Goal: Task Accomplishment & Management: Use online tool/utility

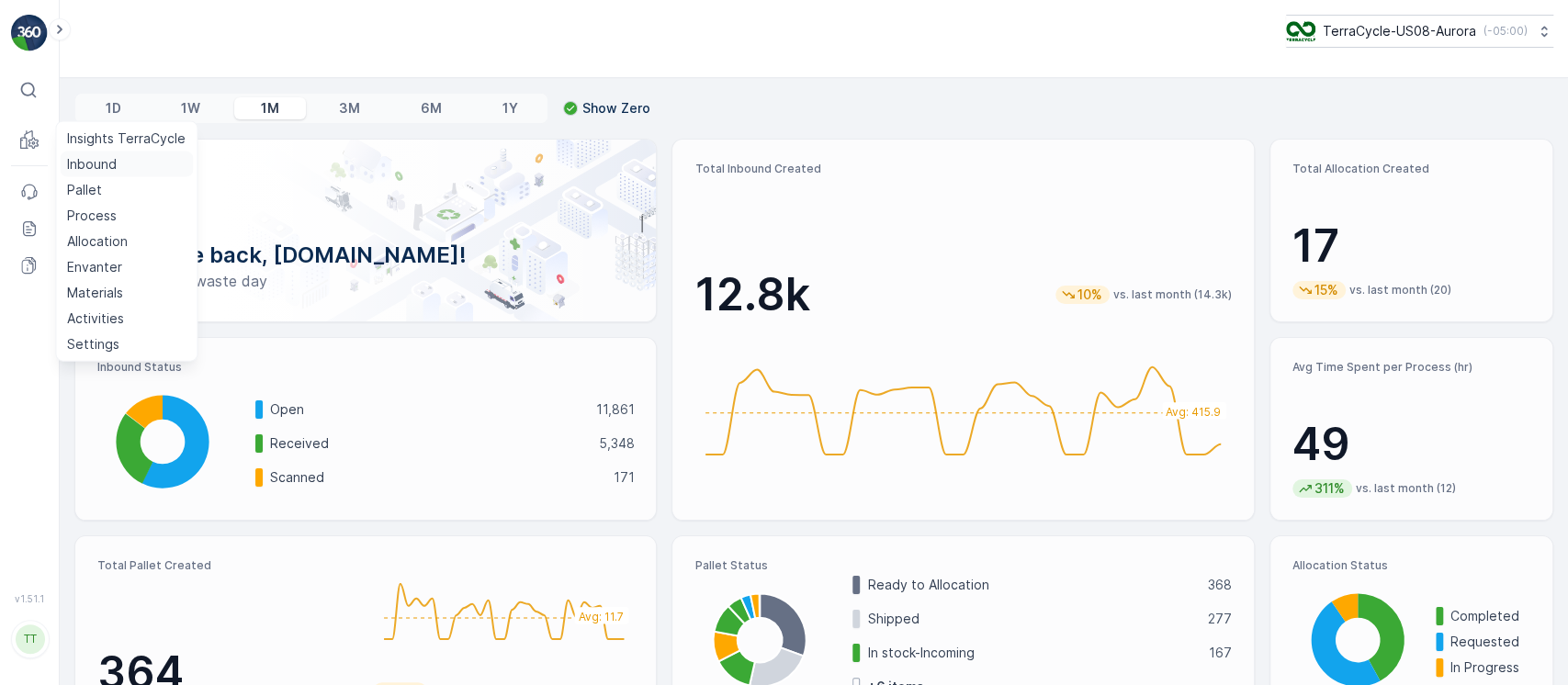
click at [95, 165] on p "Inbound" at bounding box center [91, 165] width 50 height 19
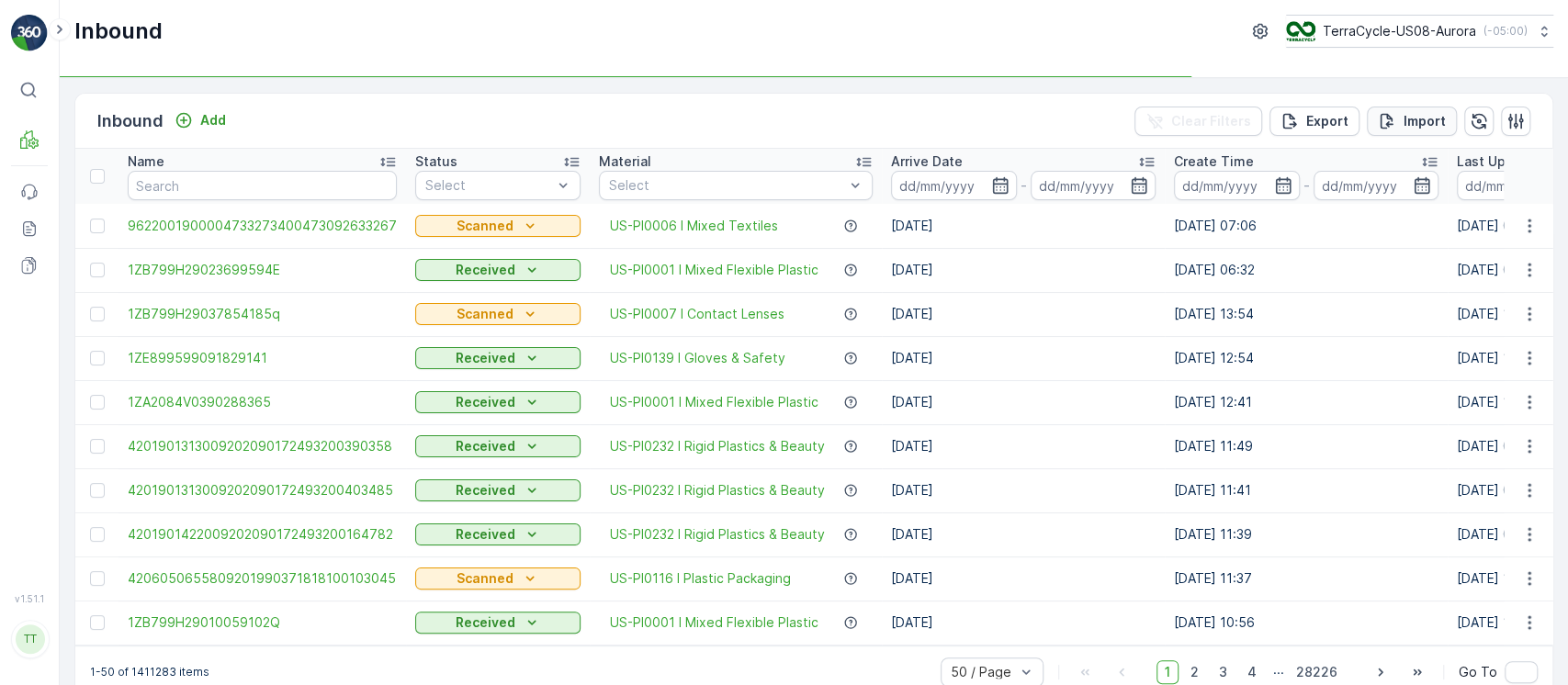
click at [1419, 119] on p "Import" at bounding box center [1425, 121] width 42 height 19
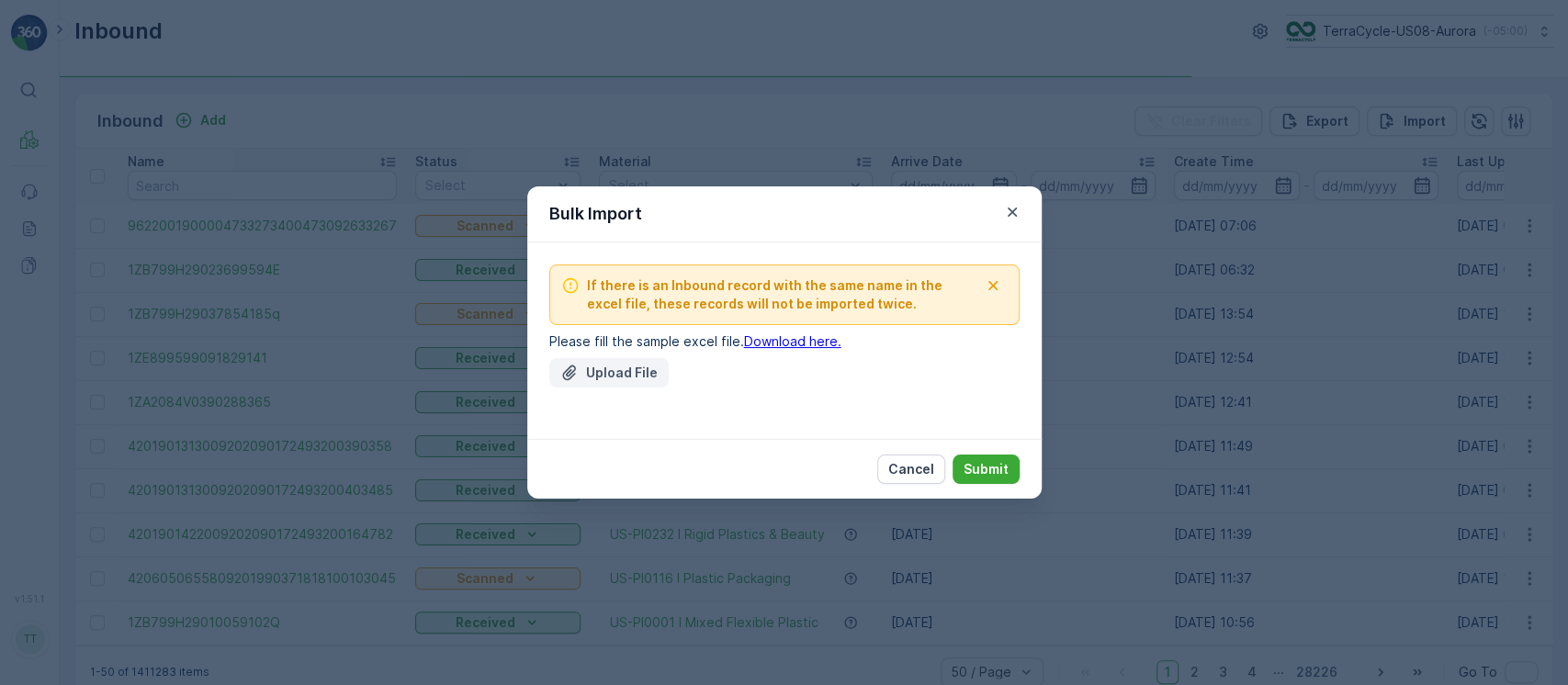
click at [629, 364] on p "Upload File" at bounding box center [622, 374] width 72 height 19
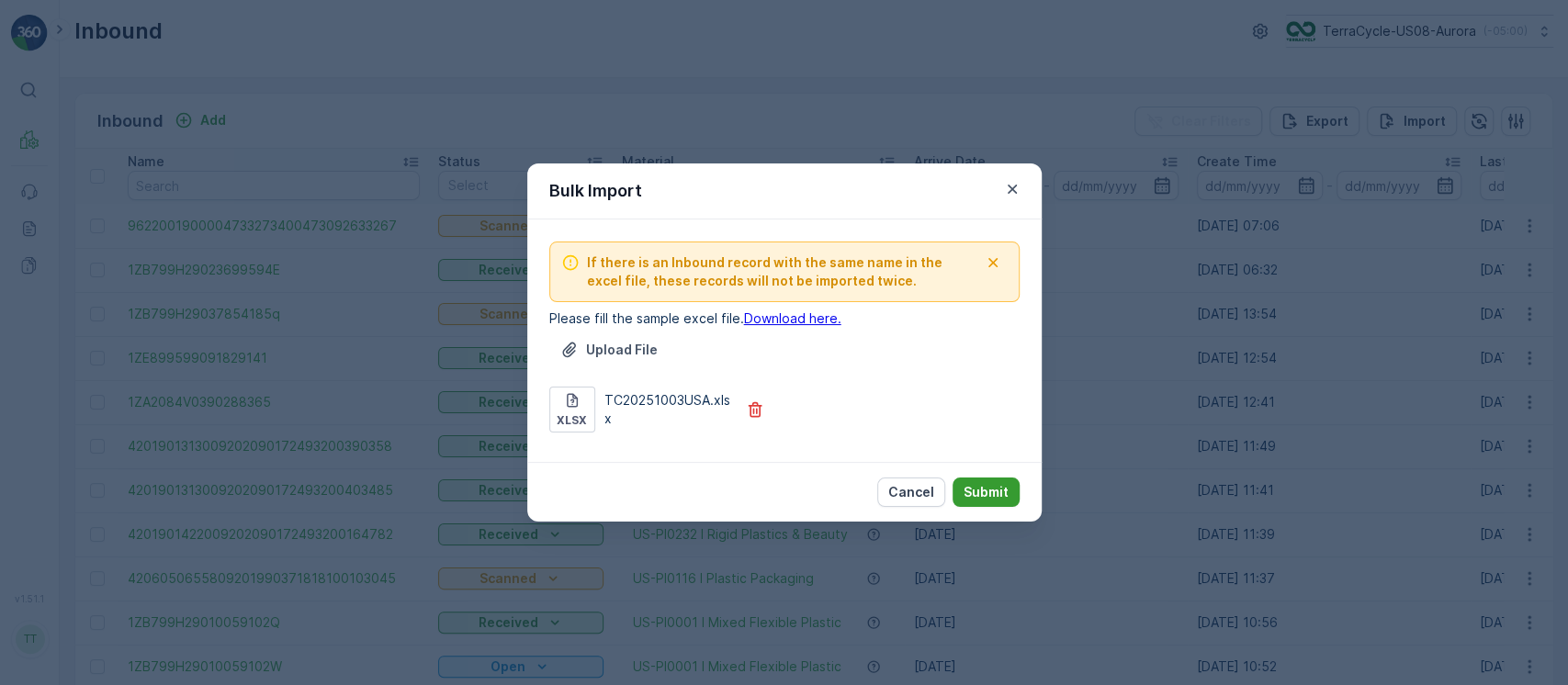
click at [986, 480] on button "Submit" at bounding box center [985, 492] width 67 height 29
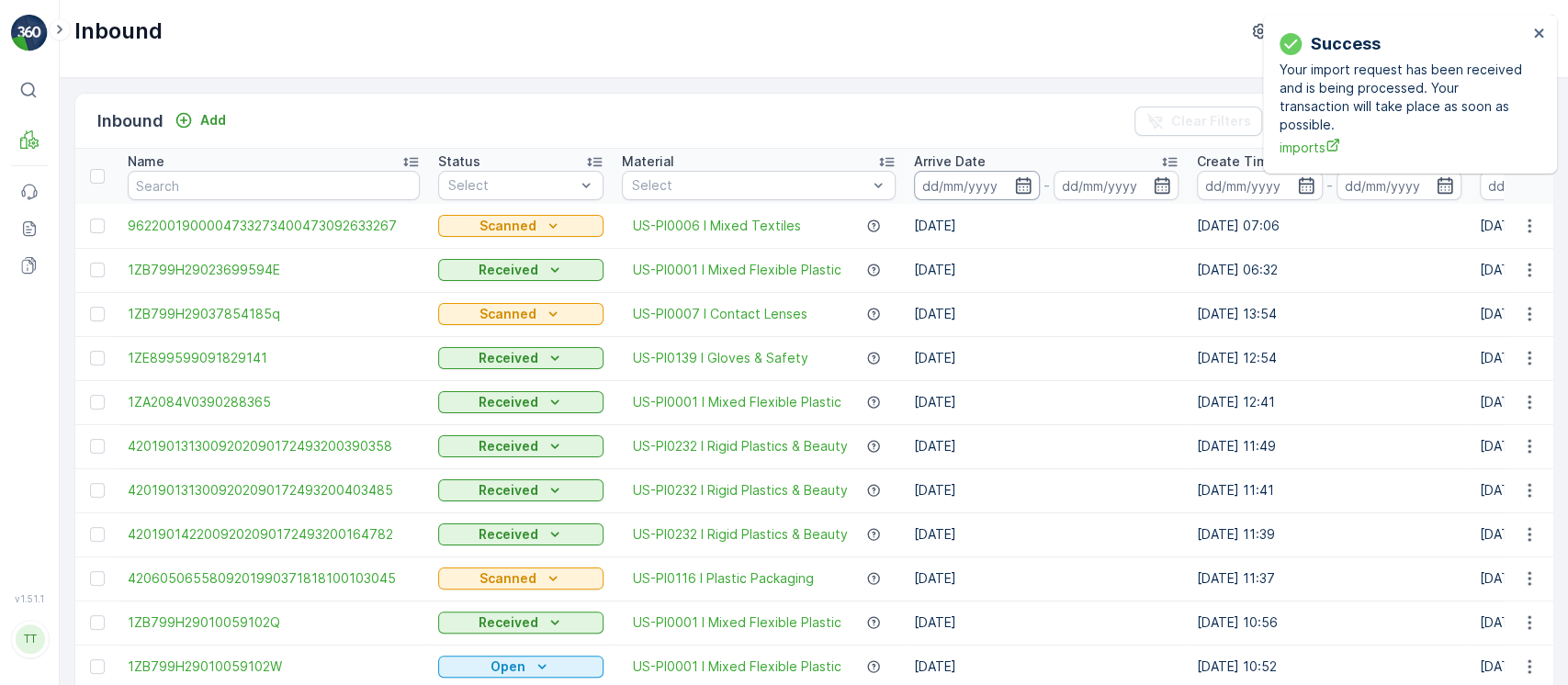
click at [984, 195] on input at bounding box center [977, 185] width 126 height 29
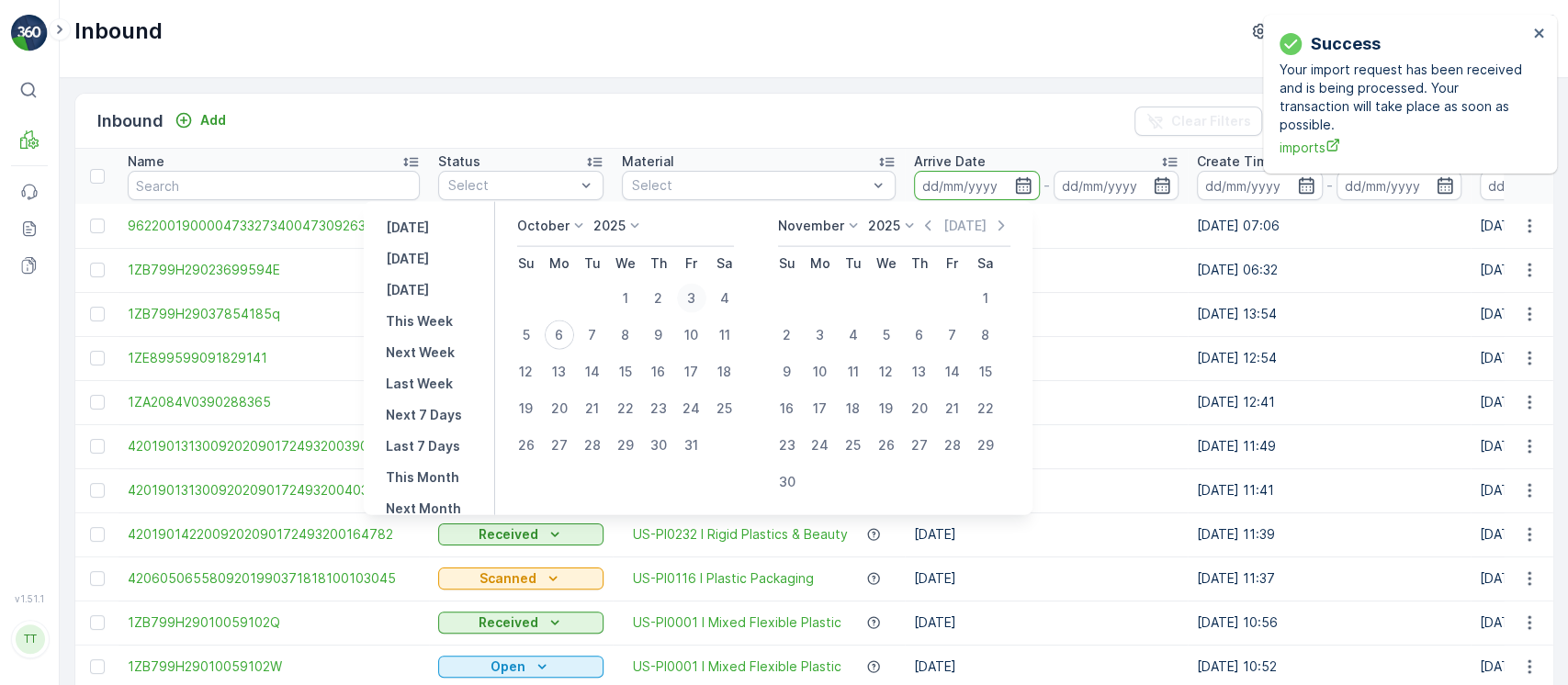
click at [702, 298] on div "3" at bounding box center [691, 298] width 29 height 29
type input "03.10.2025"
click at [702, 298] on div "3" at bounding box center [691, 298] width 29 height 29
type input "03.10.2025"
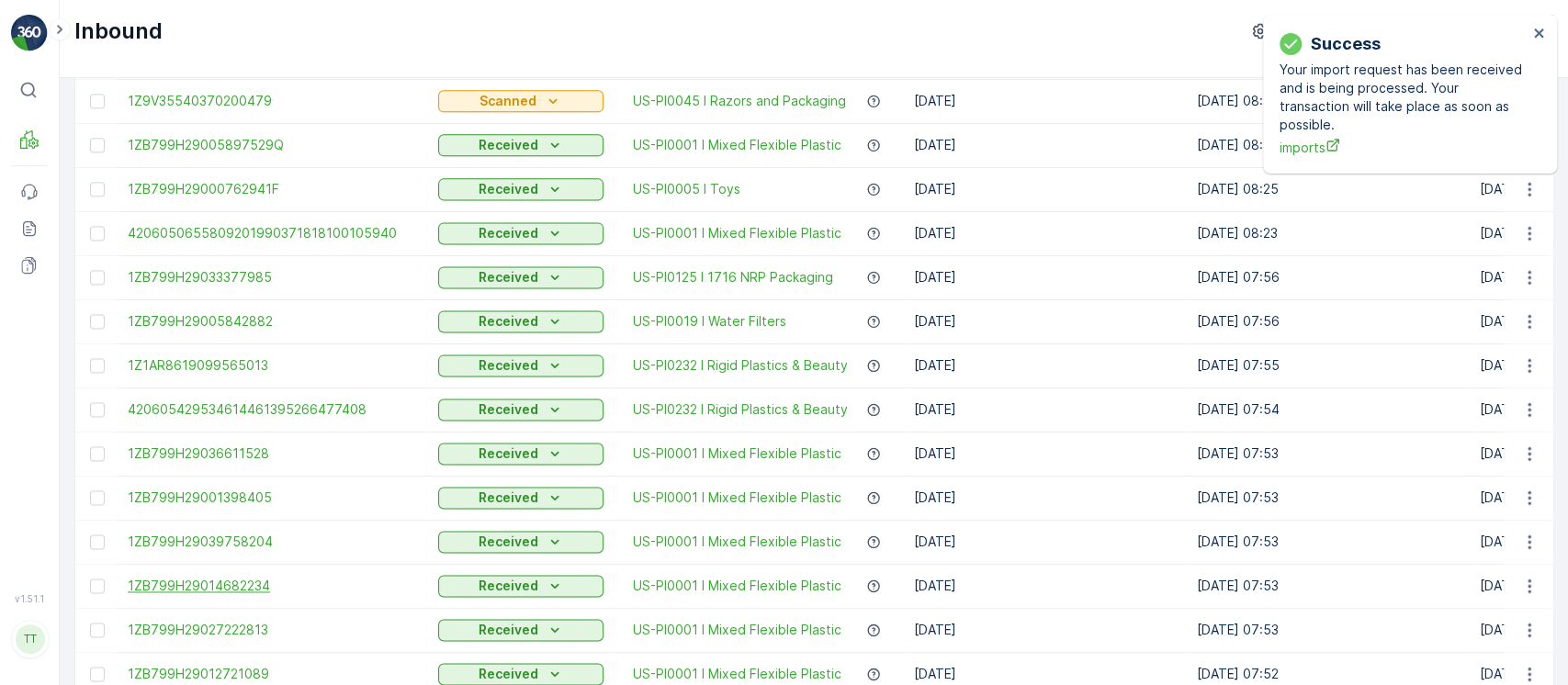
scroll to position [1800, 0]
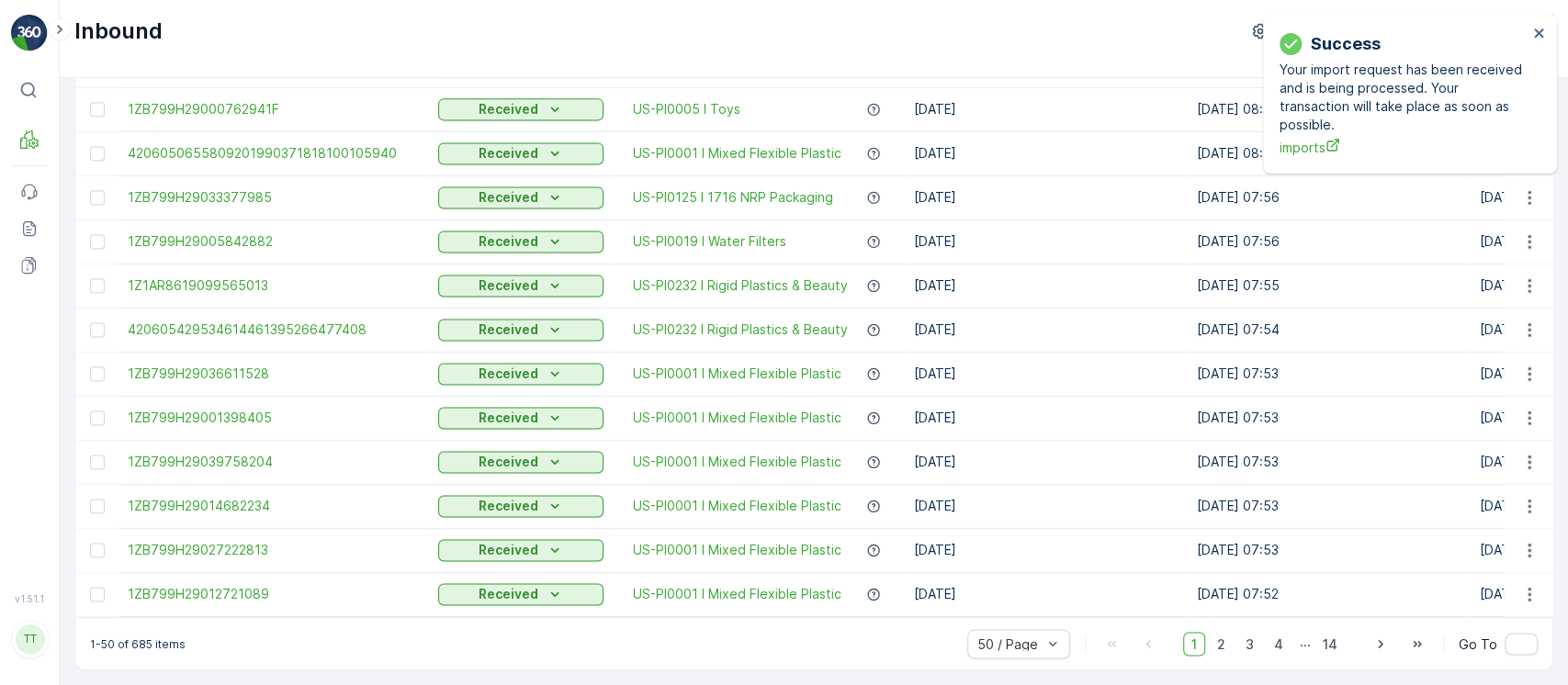
click at [140, 647] on p "1-50 of 685 items" at bounding box center [138, 644] width 96 height 15
copy p "685"
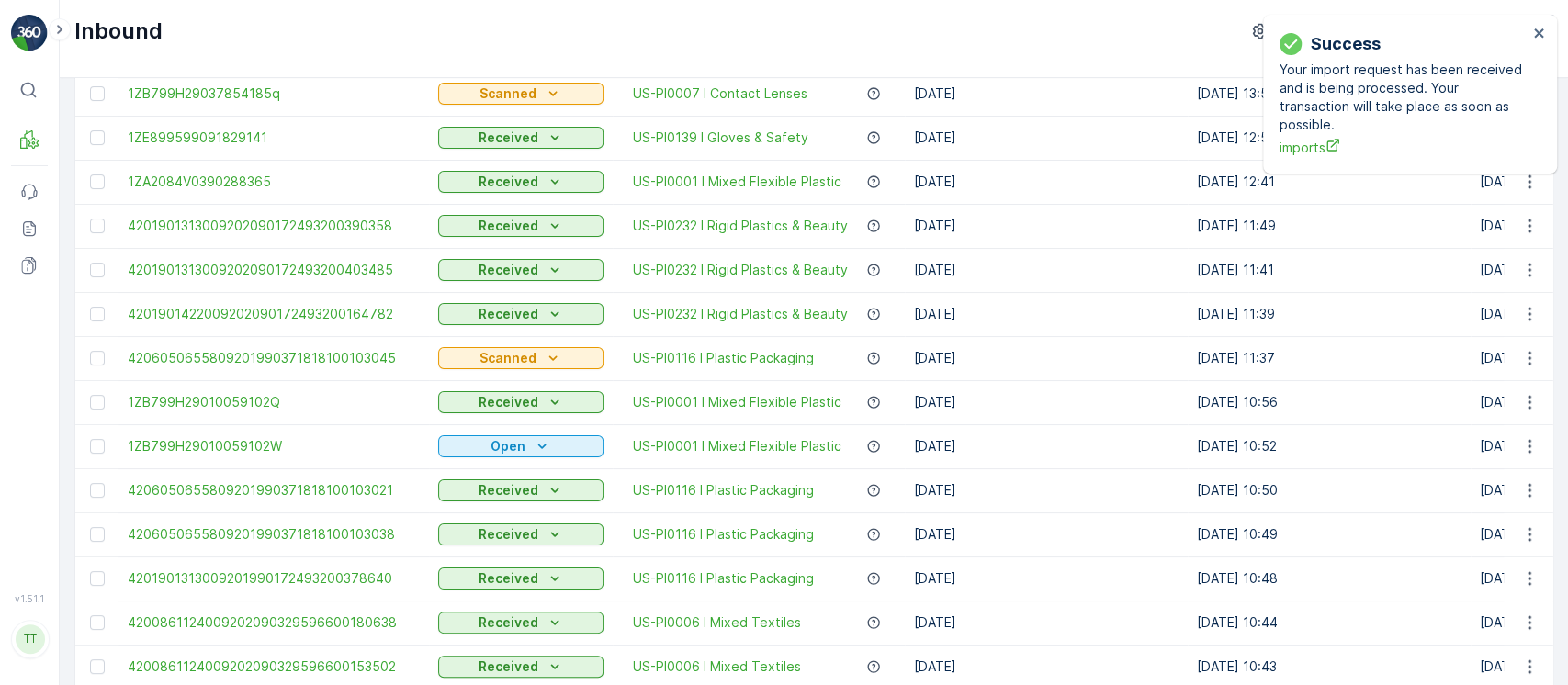
scroll to position [0, 0]
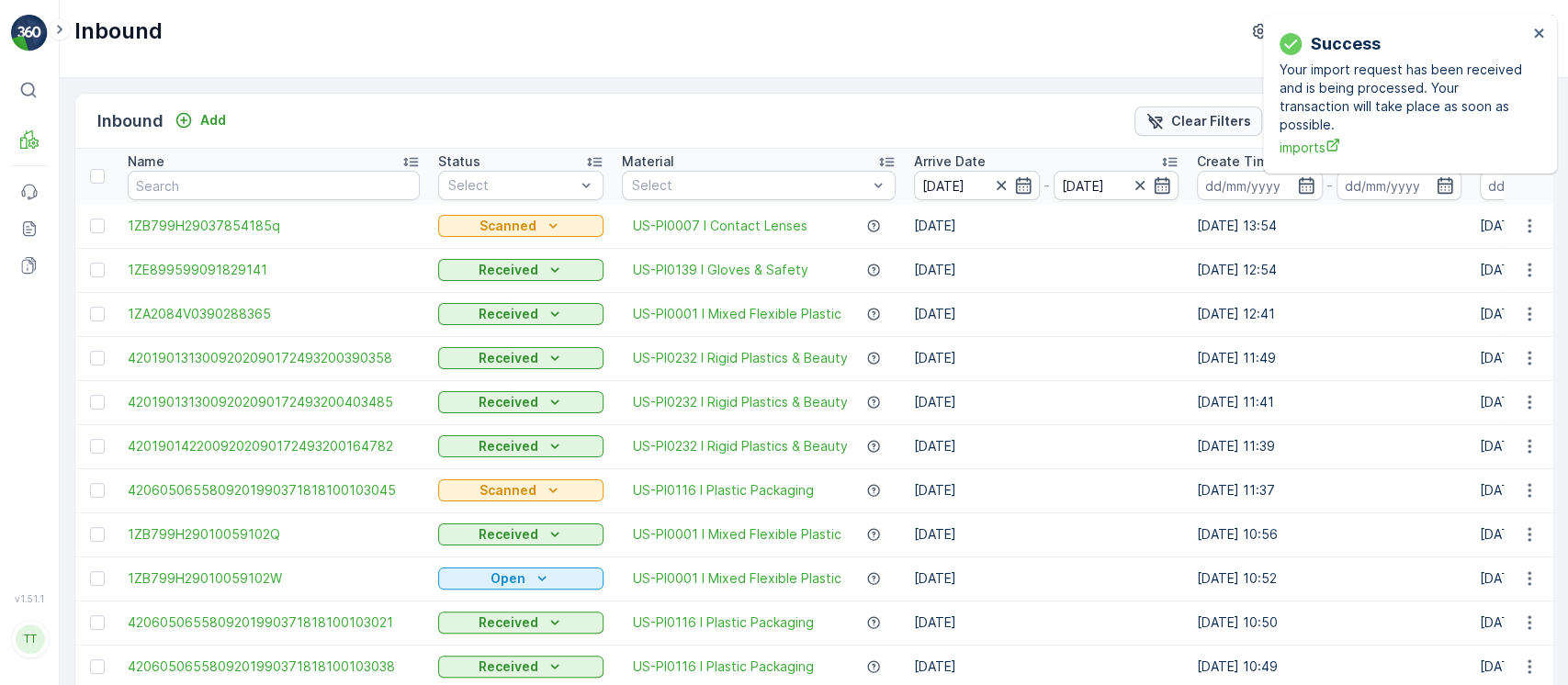
click at [1233, 121] on p "Clear Filters" at bounding box center [1211, 121] width 80 height 19
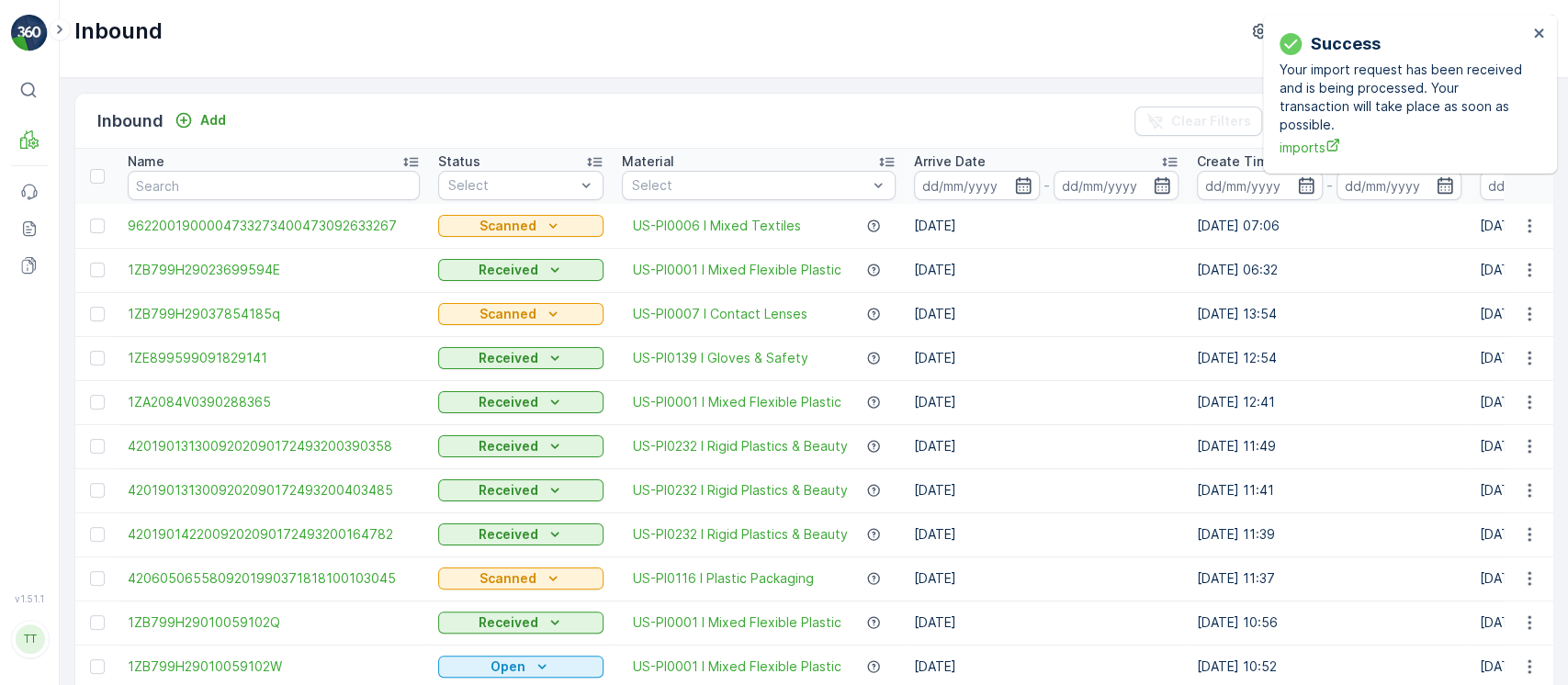
scroll to position [0, 338]
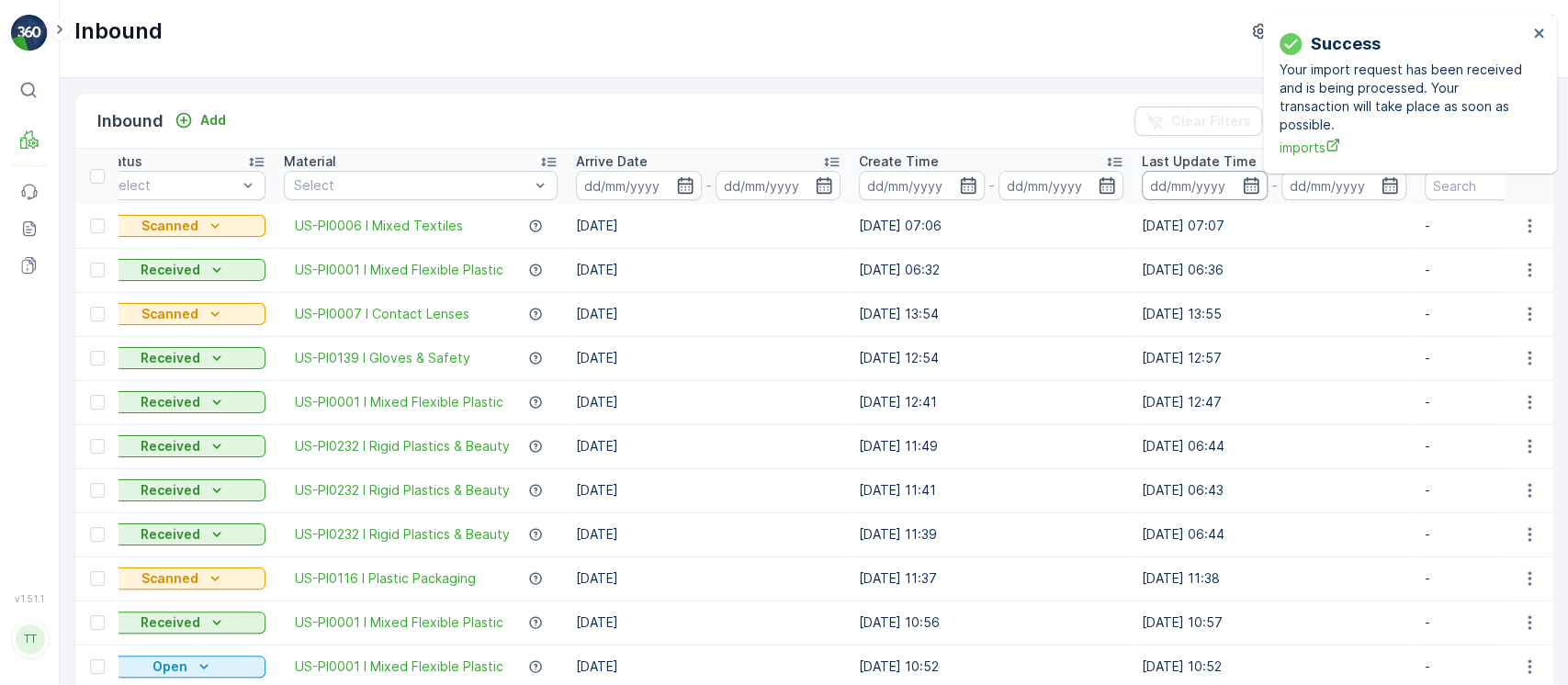
click at [1204, 181] on input at bounding box center [1205, 185] width 126 height 29
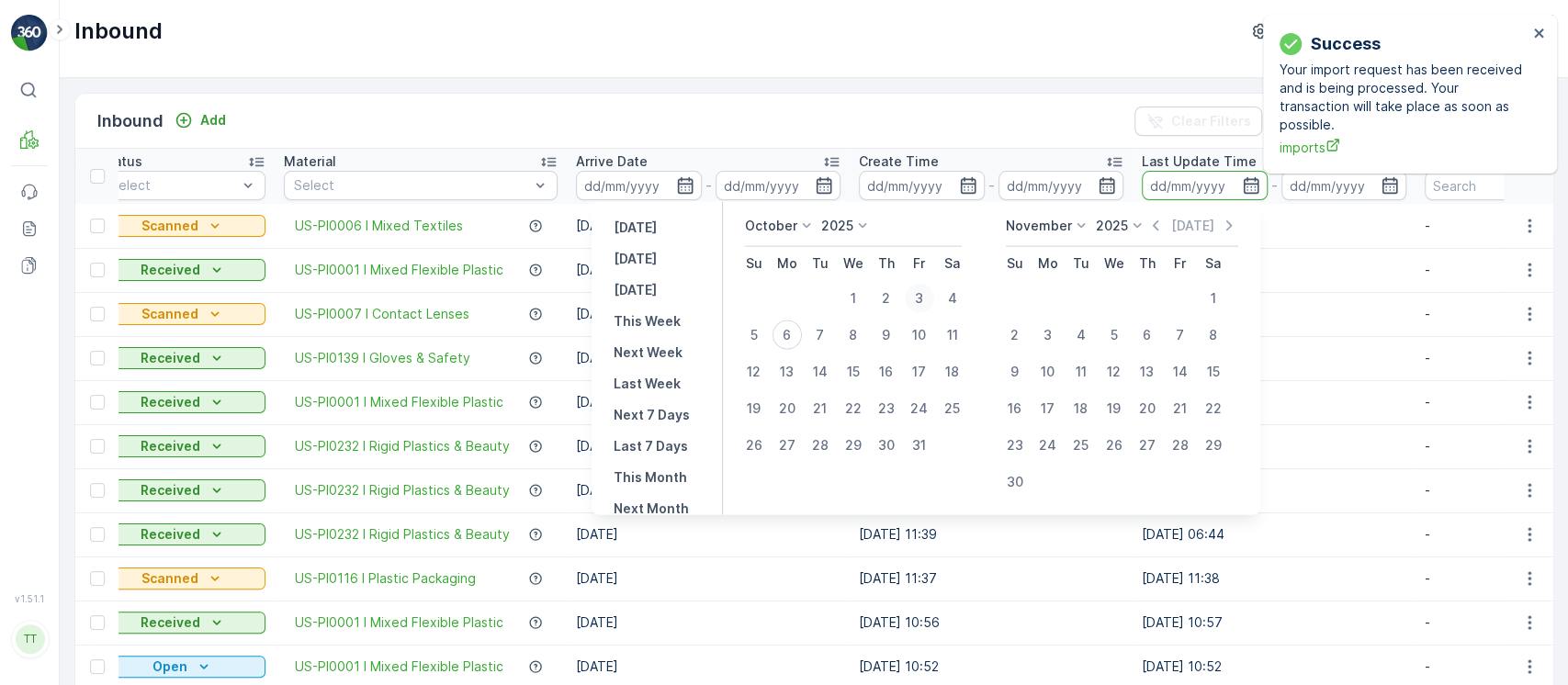
click at [935, 292] on div "3" at bounding box center [919, 298] width 29 height 29
type input "03.10.2025"
click at [935, 292] on div "3" at bounding box center [919, 298] width 29 height 29
type input "03.10.2025"
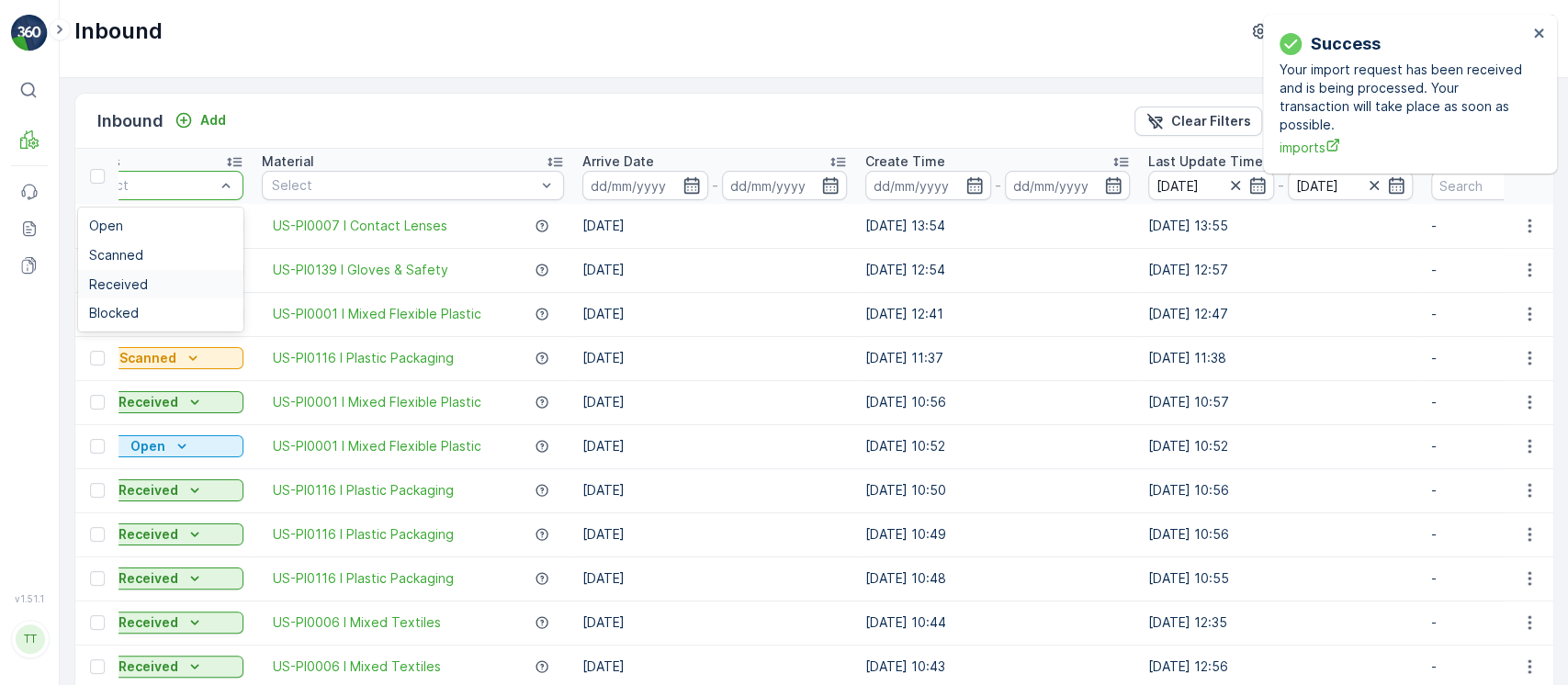
click at [201, 284] on div "Received" at bounding box center [161, 285] width 143 height 15
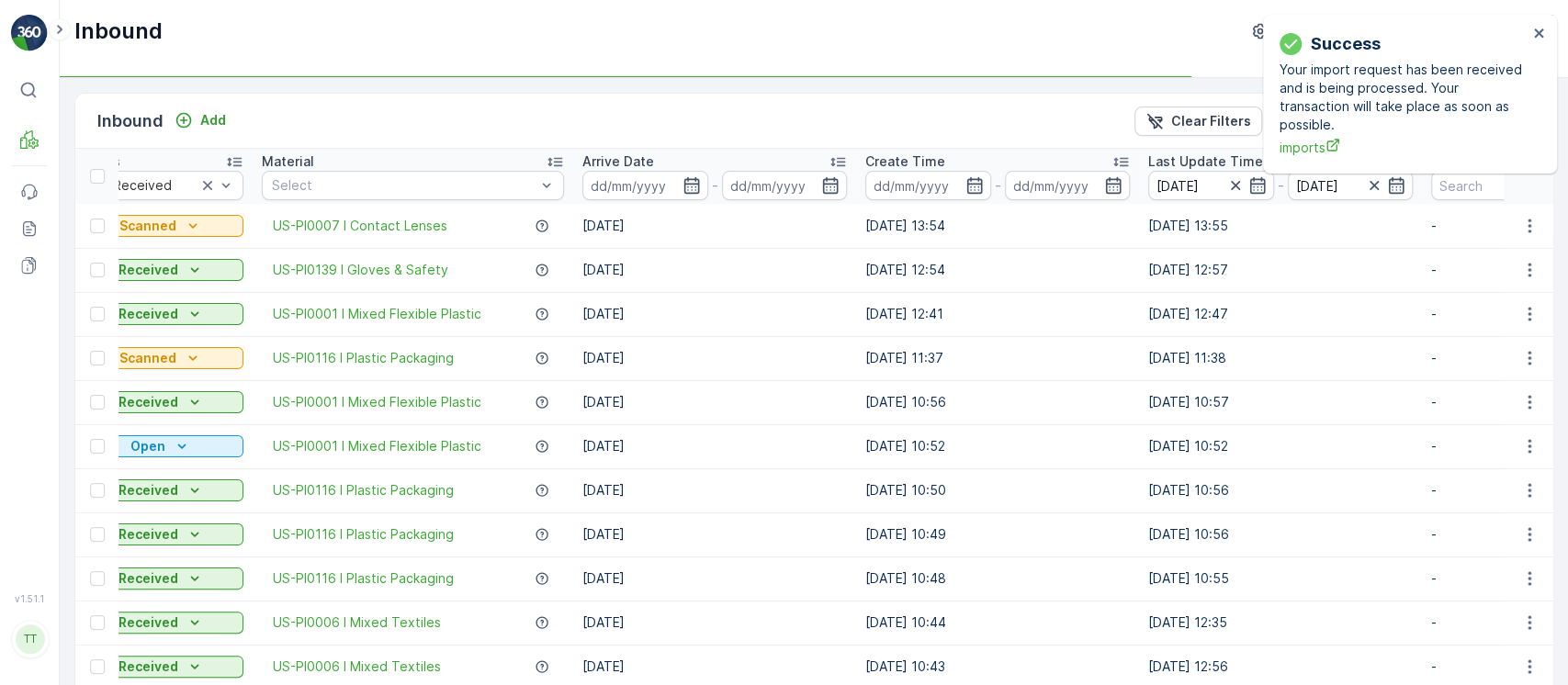
scroll to position [1800, 0]
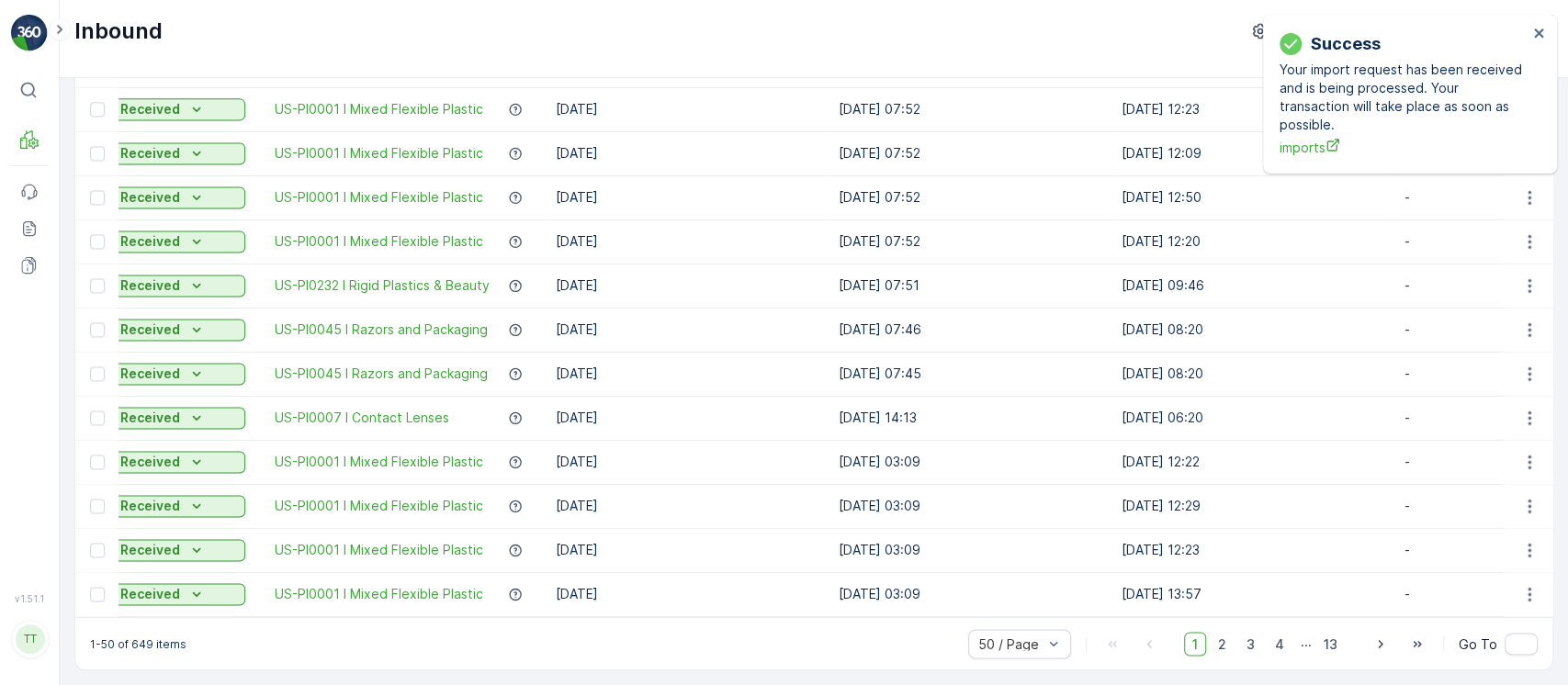
click at [141, 641] on p "1-50 of 649 items" at bounding box center [138, 644] width 96 height 15
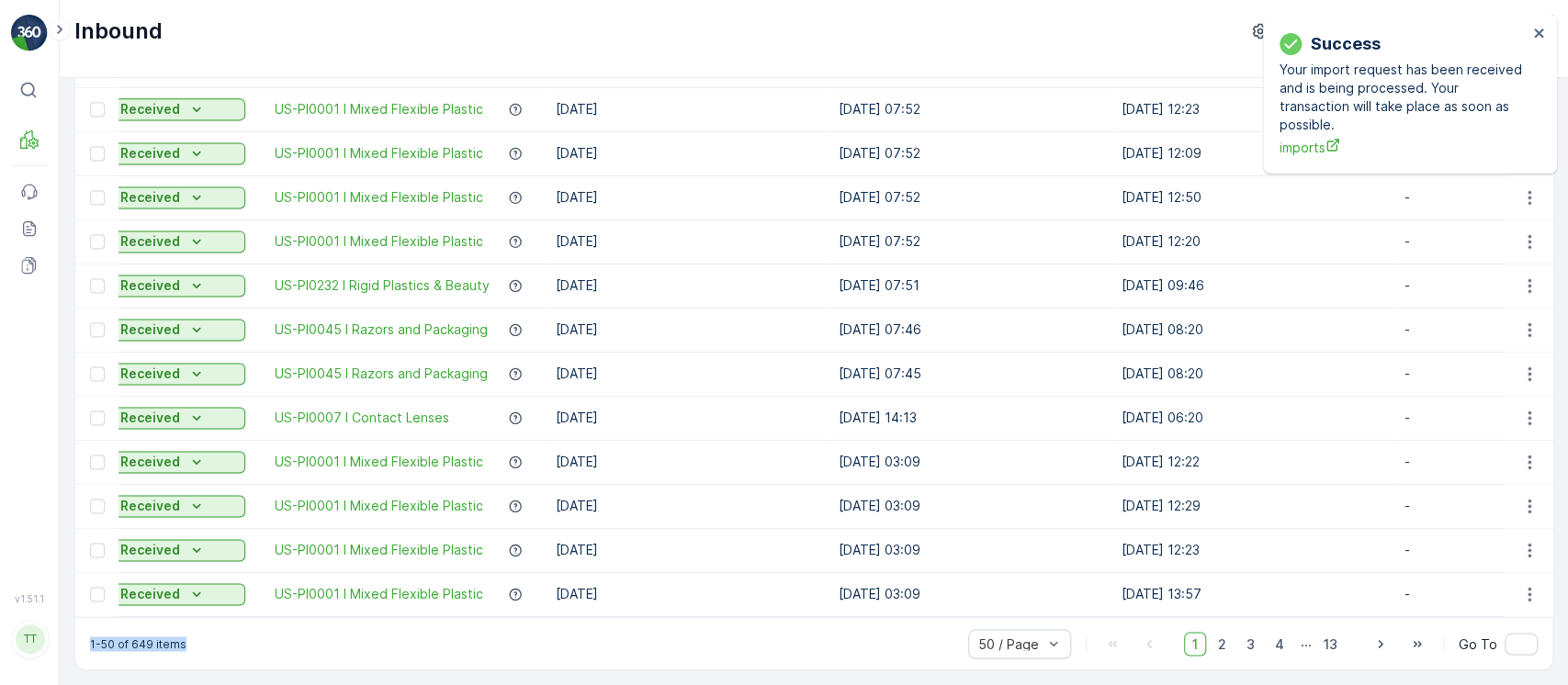
click at [141, 641] on p "1-50 of 649 items" at bounding box center [138, 644] width 96 height 15
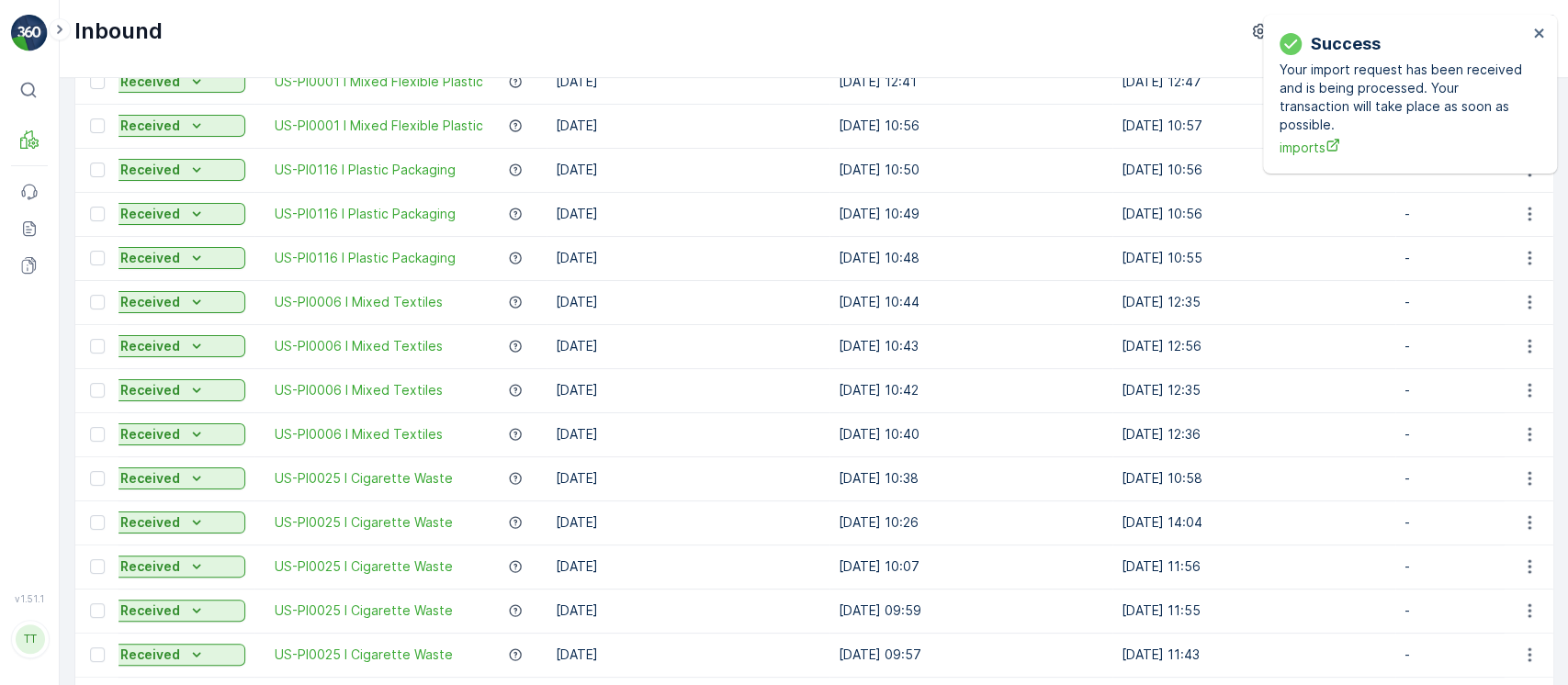
scroll to position [0, 0]
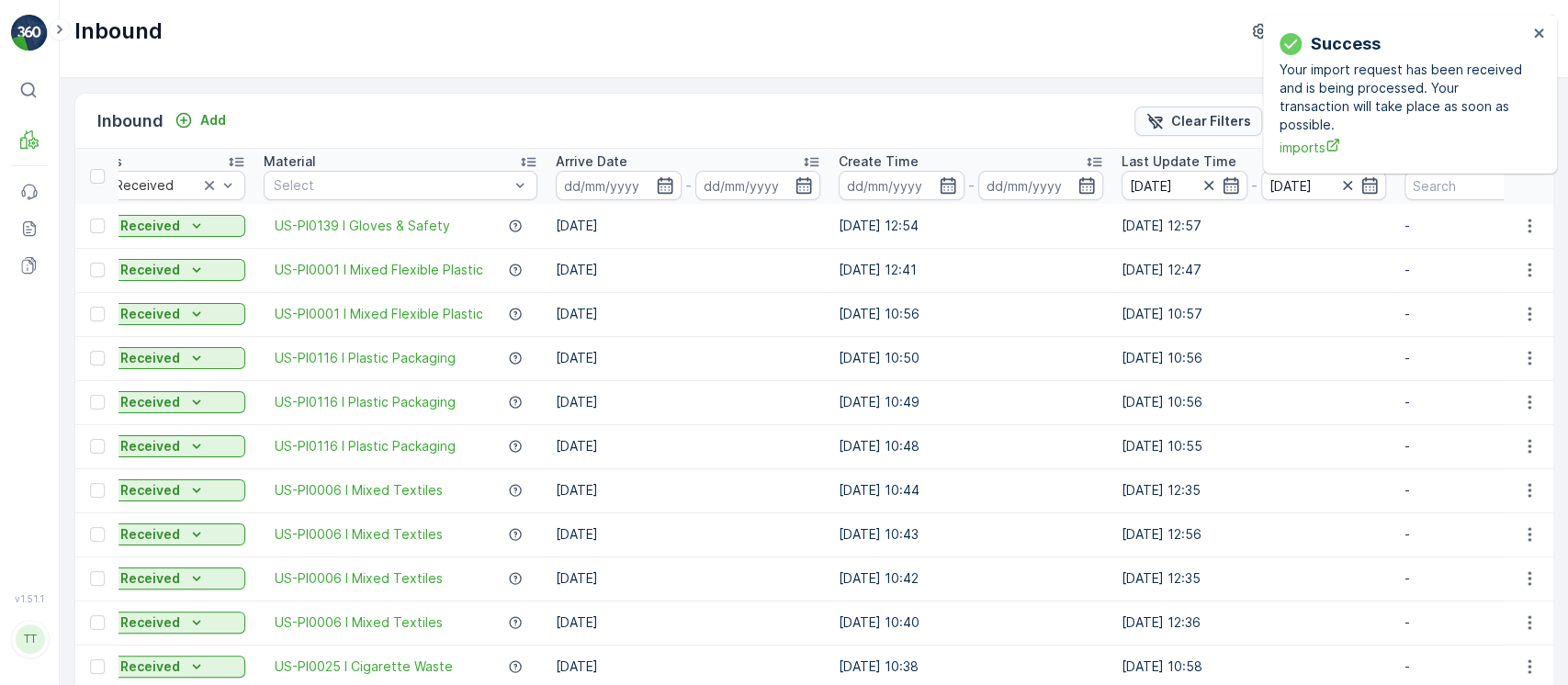
click at [1174, 119] on div "Clear Filters" at bounding box center [1198, 121] width 105 height 19
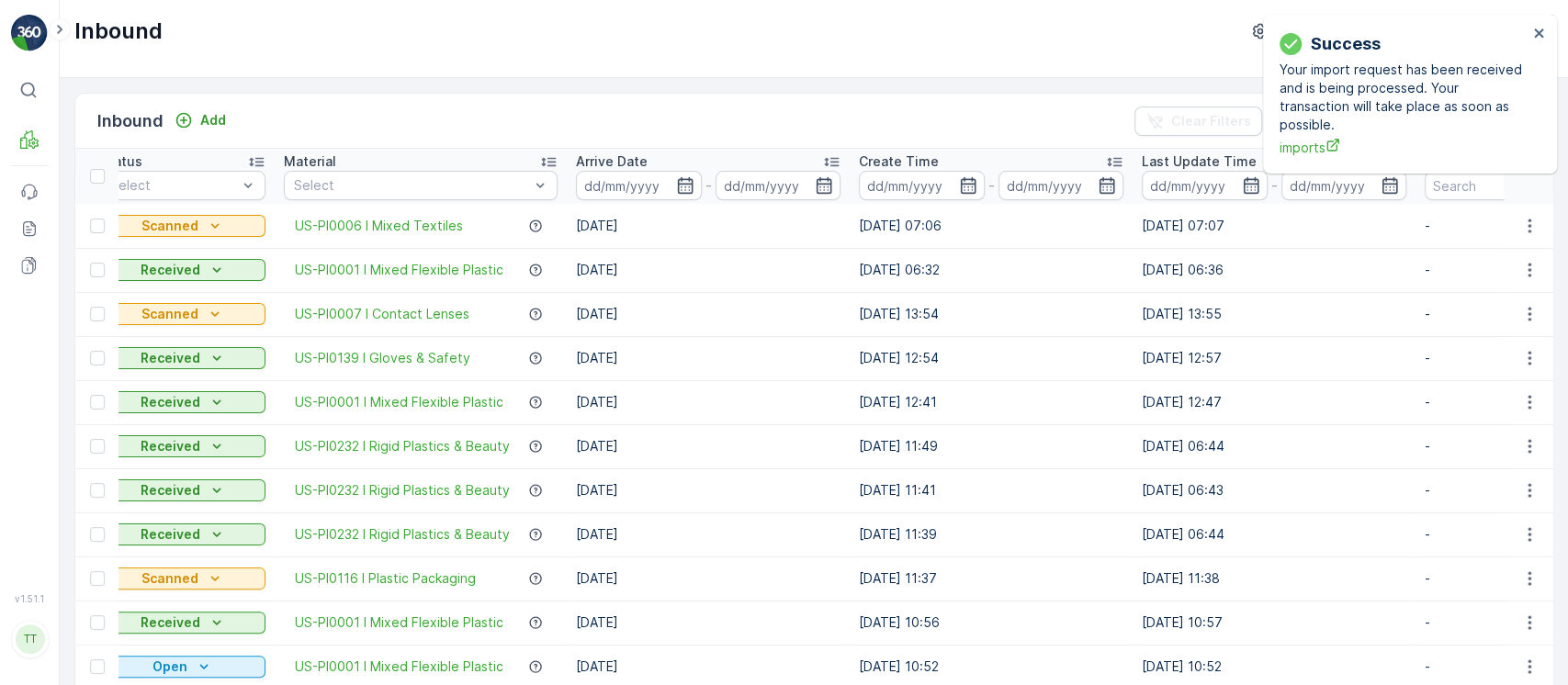
click at [1545, 30] on div "Success Your import request has been received and is being processed. Your tran…" at bounding box center [1410, 94] width 294 height 159
click at [1533, 36] on icon "close" at bounding box center [1540, 33] width 13 height 15
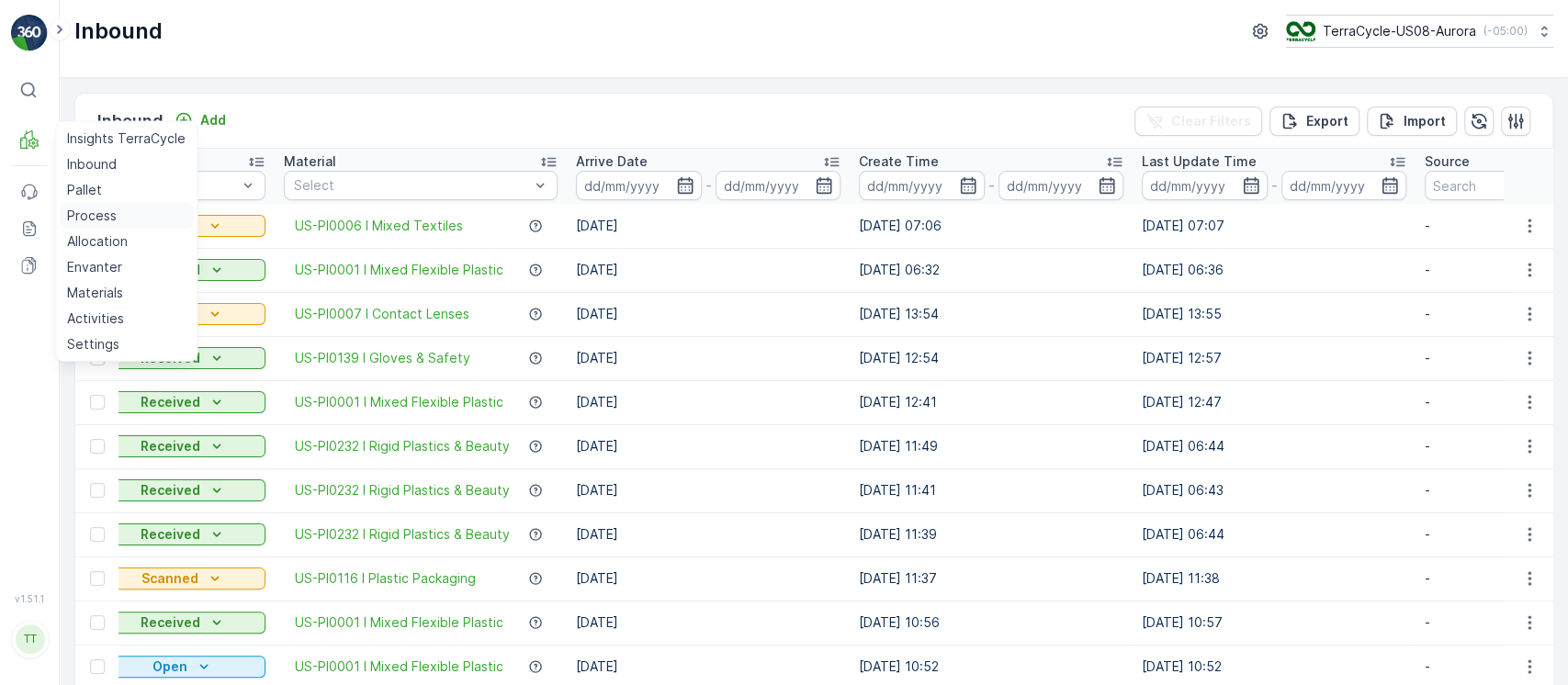
click at [94, 211] on p "Process" at bounding box center [91, 216] width 50 height 19
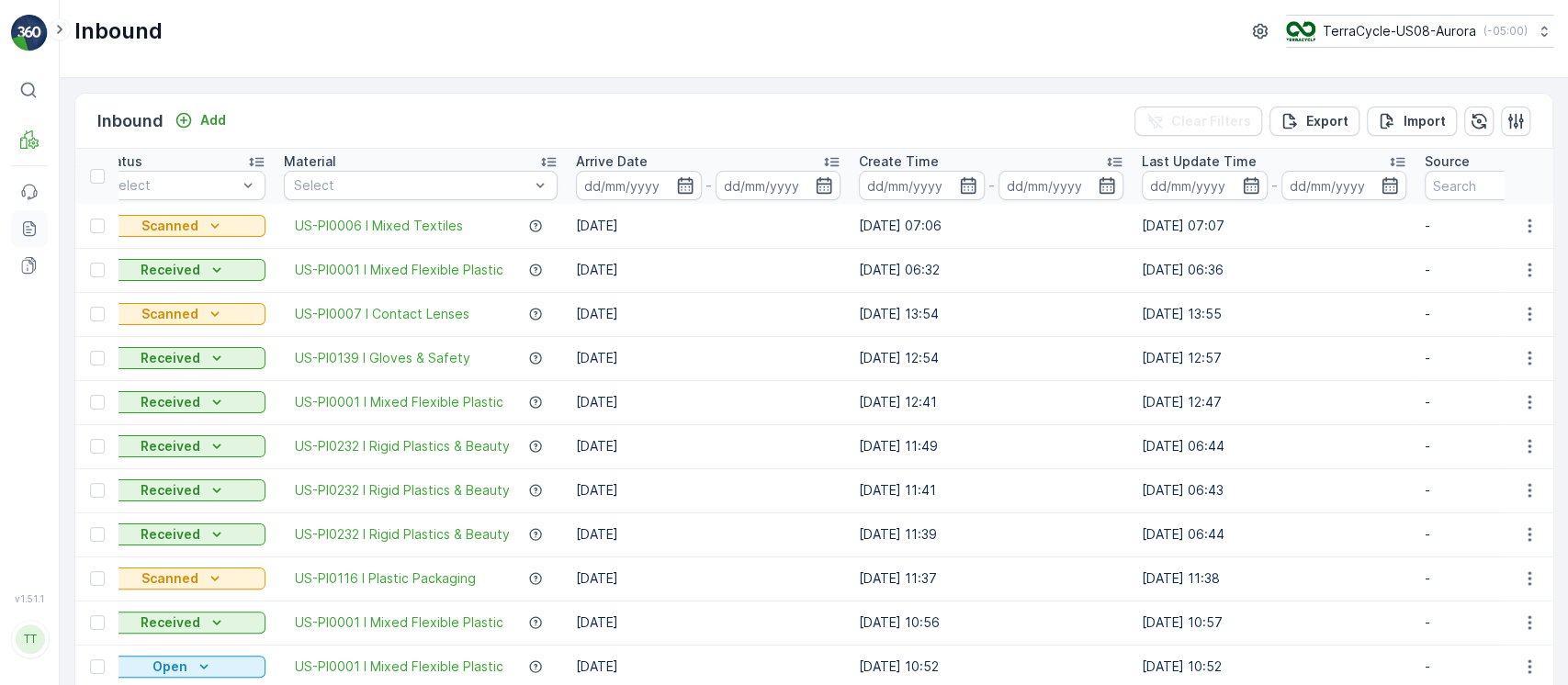
click at [31, 227] on icon at bounding box center [29, 229] width 19 height 19
click at [1389, 133] on button "Import" at bounding box center [1412, 120] width 90 height 29
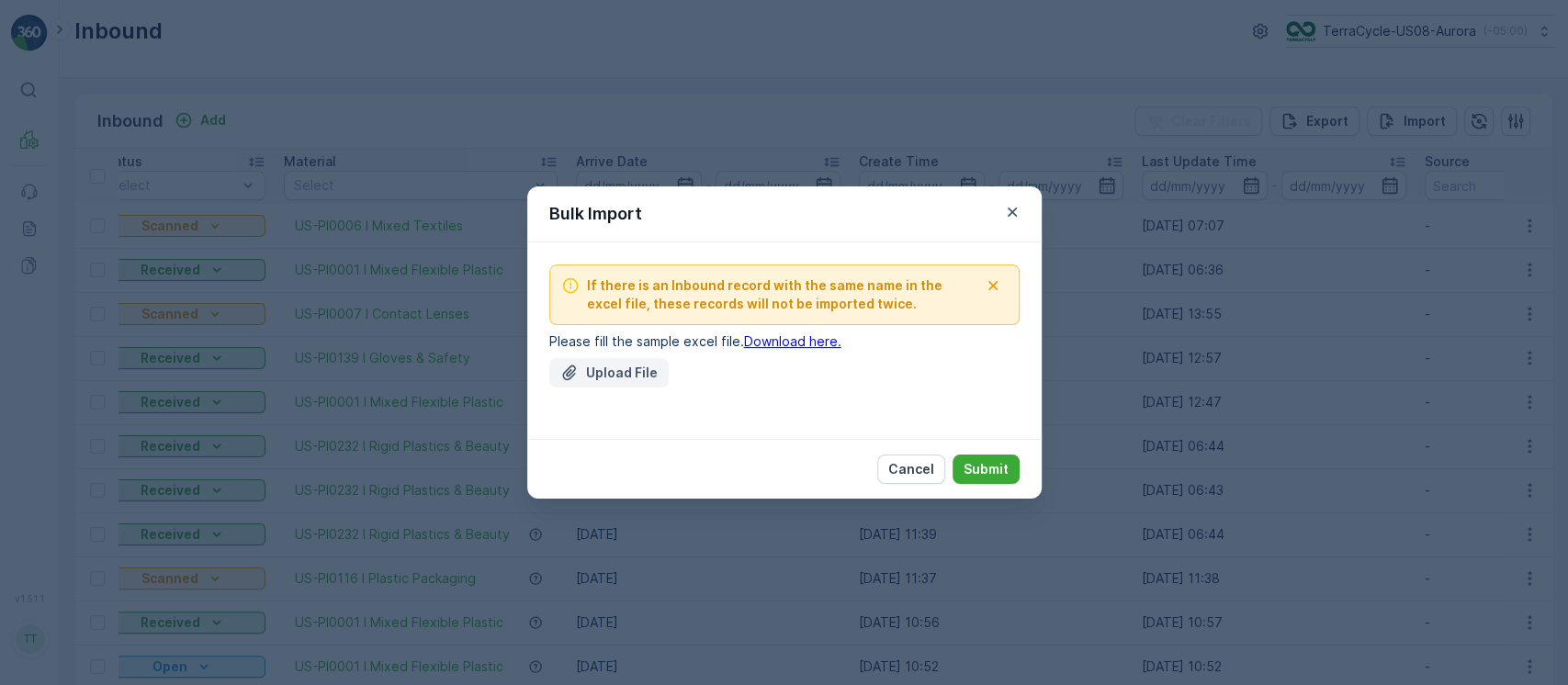
click at [605, 377] on p "Upload File" at bounding box center [622, 374] width 72 height 19
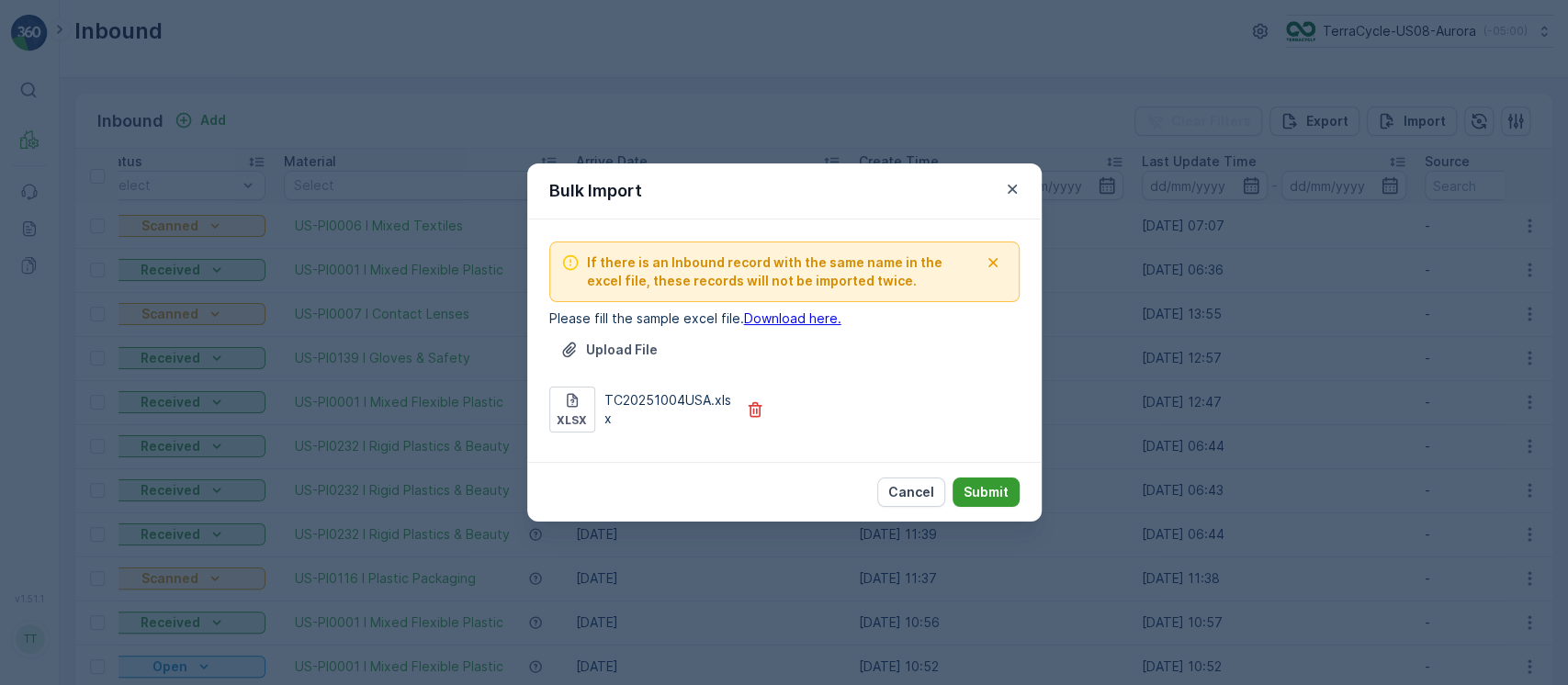
click at [997, 506] on button "Submit" at bounding box center [985, 492] width 67 height 29
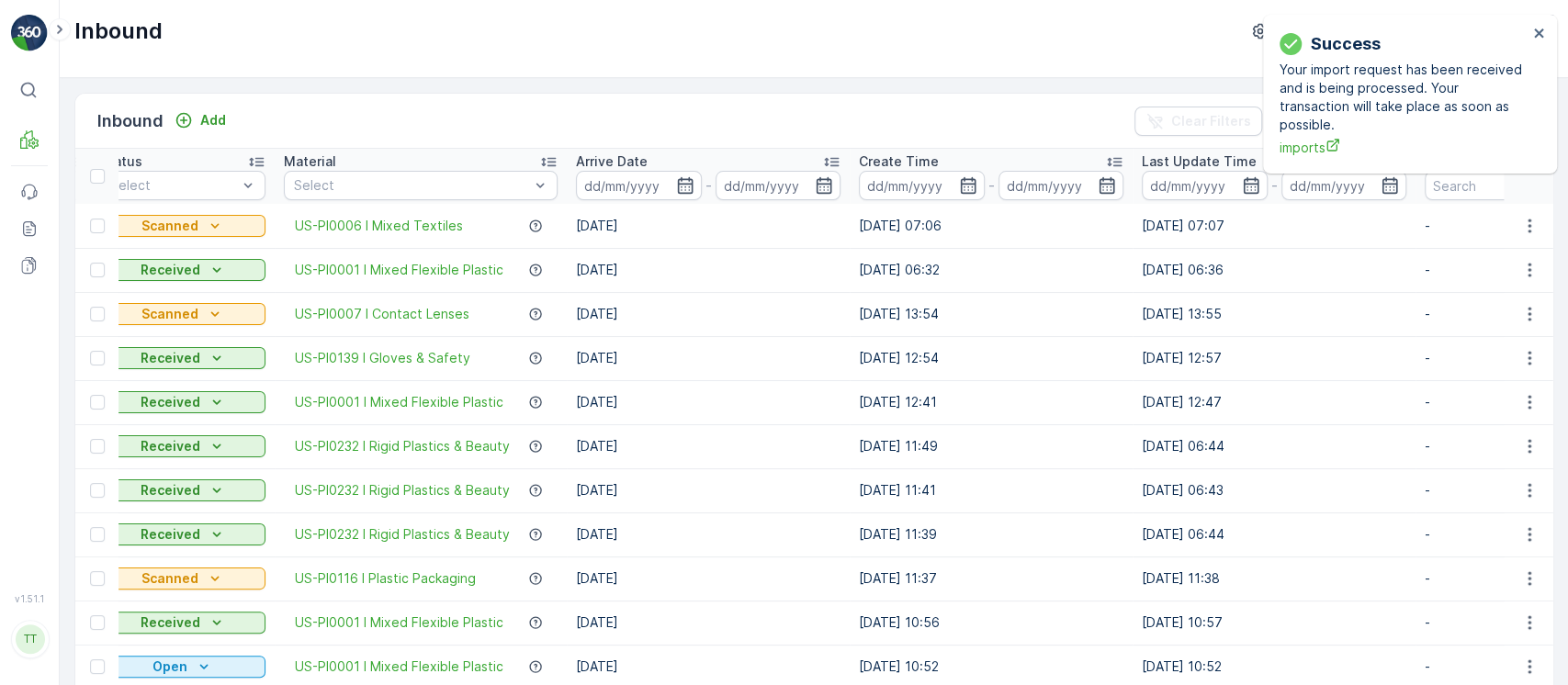
click at [1546, 36] on div "Success Your import request has been received and is being processed. Your tran…" at bounding box center [1410, 94] width 294 height 159
click at [1538, 33] on icon "close" at bounding box center [1539, 33] width 9 height 9
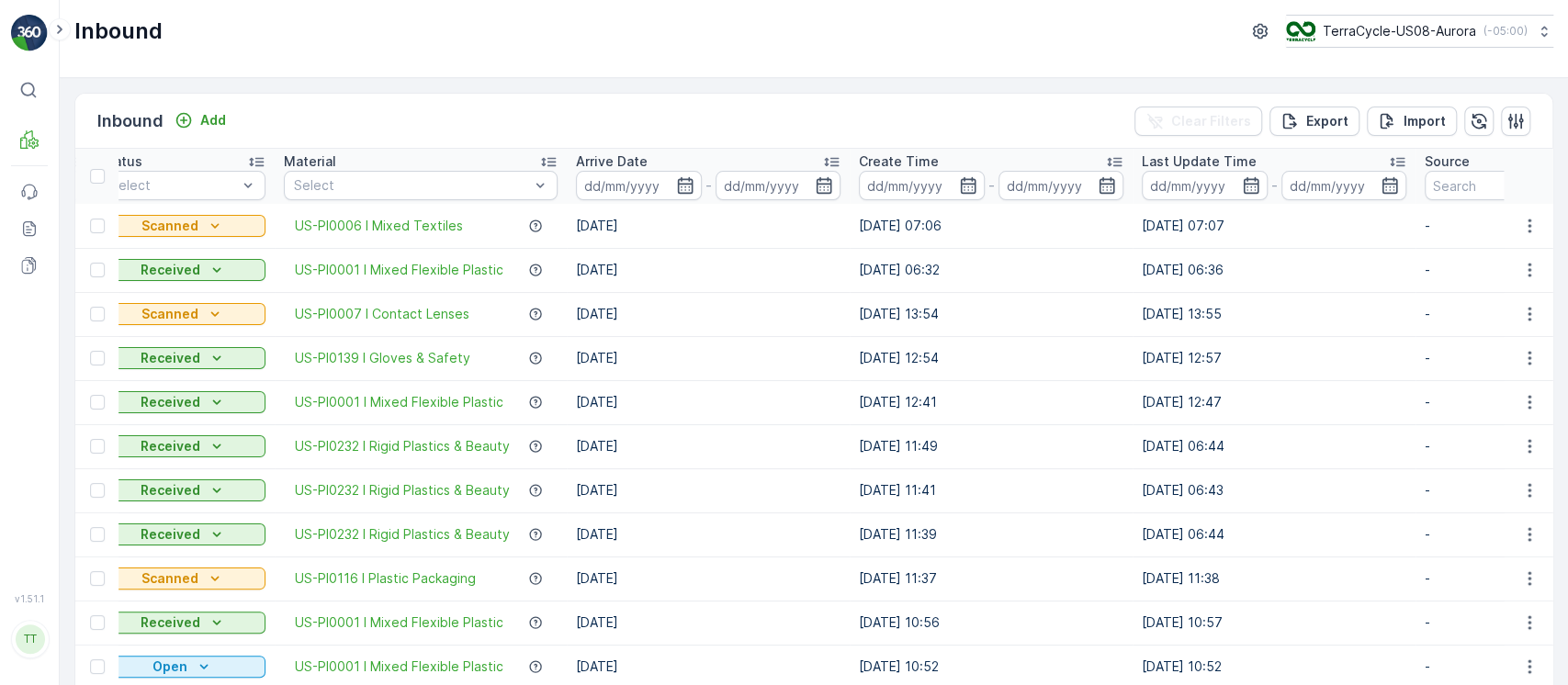
click at [1538, 33] on icon at bounding box center [1544, 31] width 19 height 19
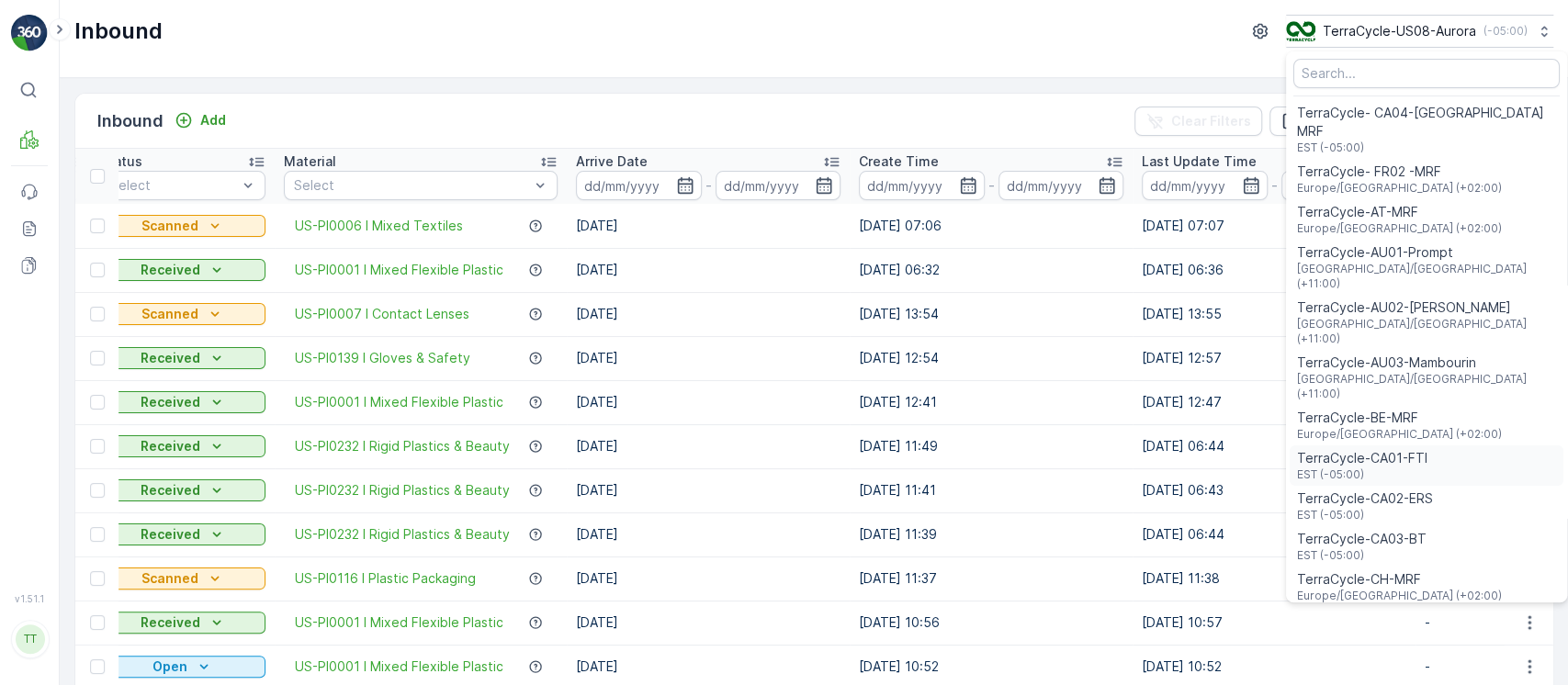
click at [1404, 449] on span "TerraCycle-CA01-FTI" at bounding box center [1362, 458] width 131 height 19
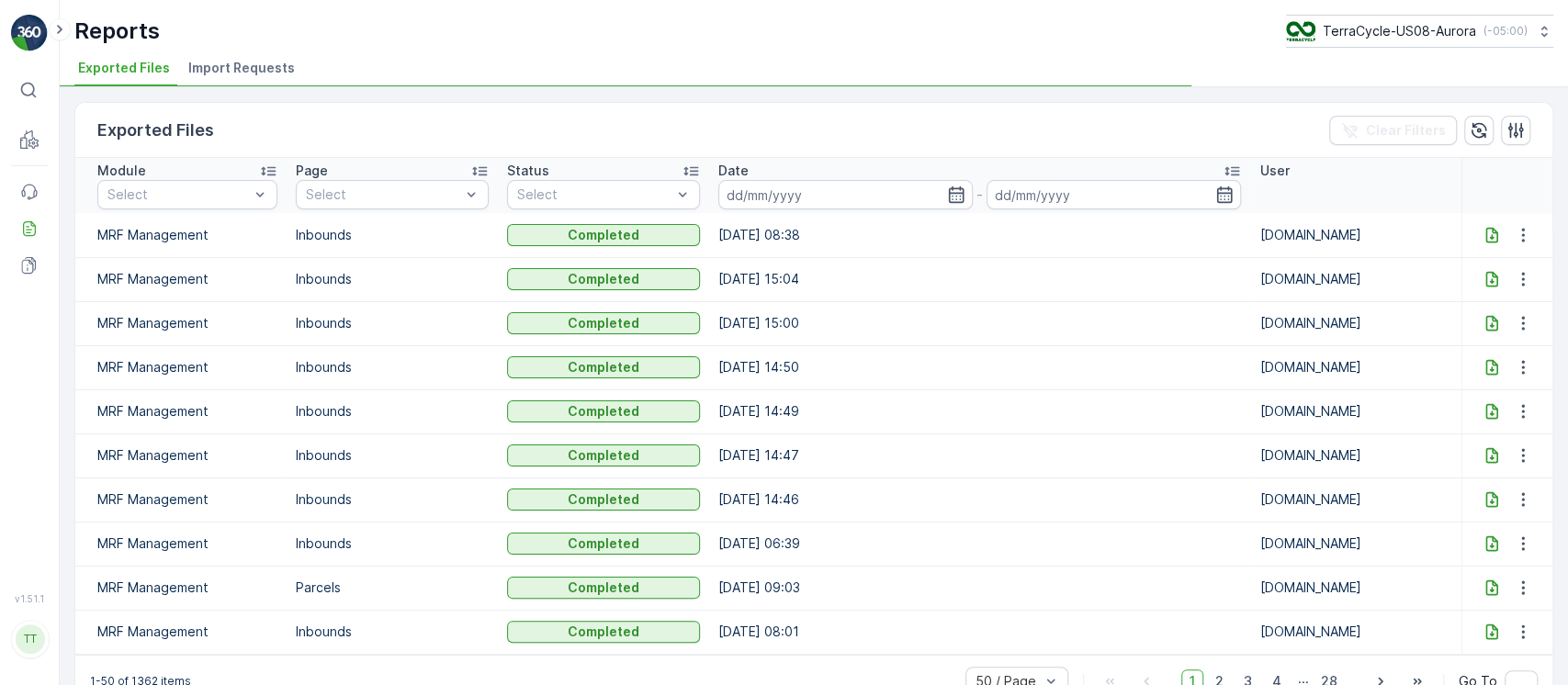
click at [249, 66] on span "Import Requests" at bounding box center [241, 68] width 106 height 19
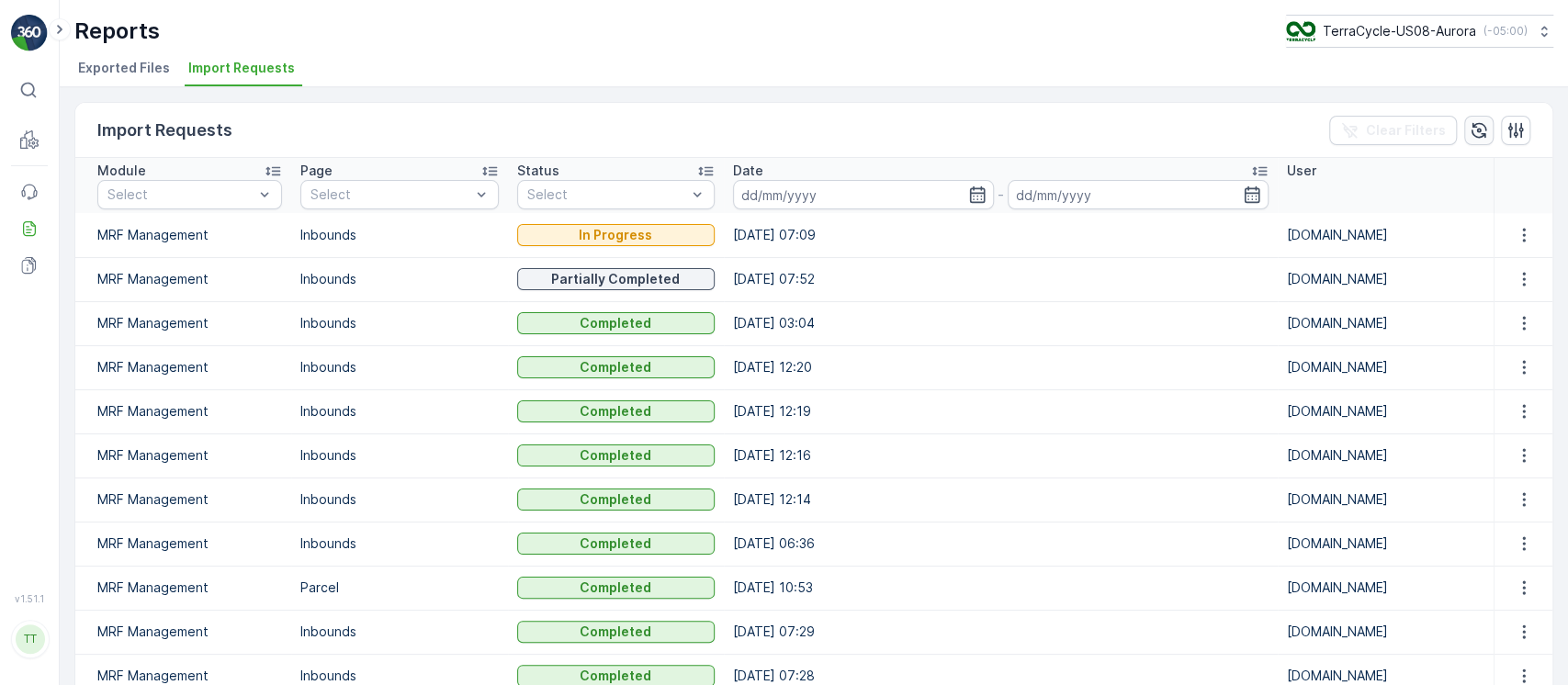
click at [1483, 139] on button "button" at bounding box center [1479, 130] width 29 height 29
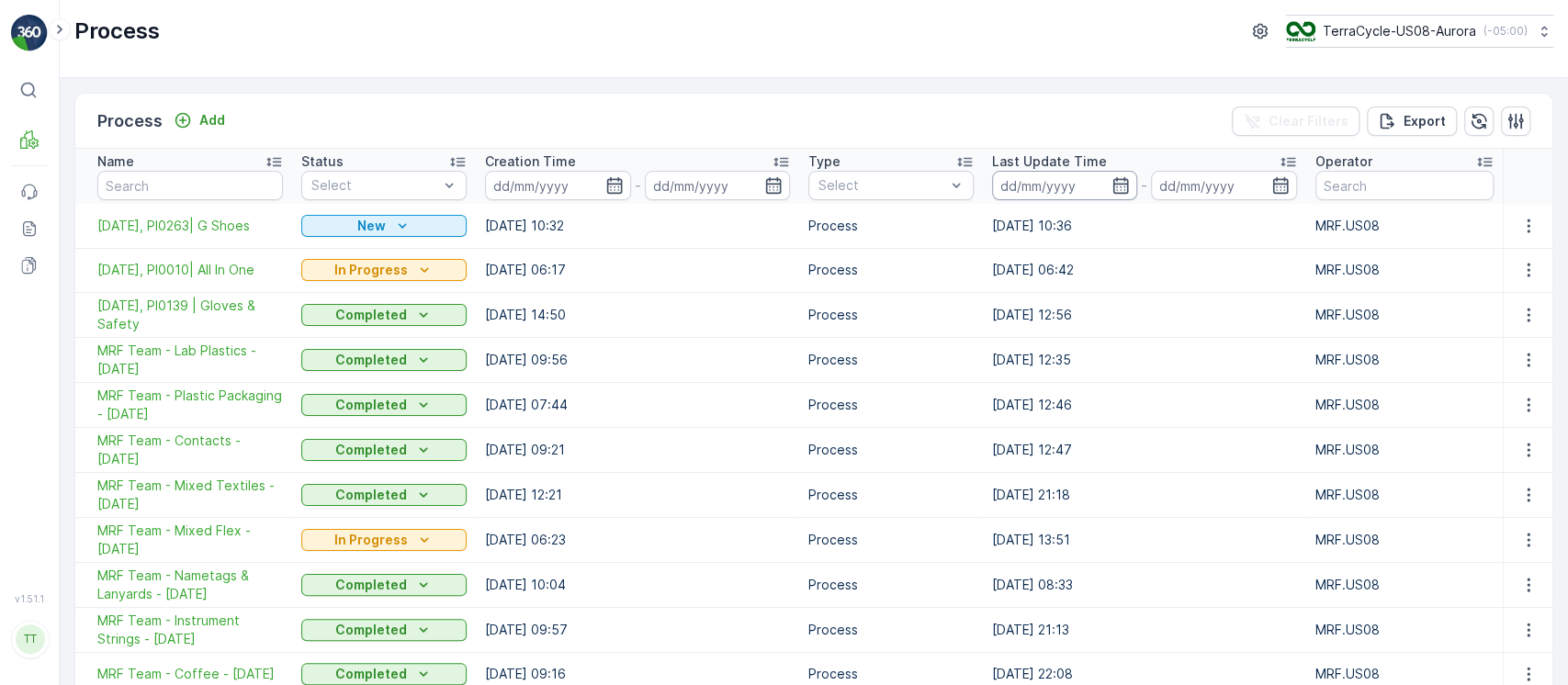
click at [1076, 173] on input at bounding box center [1064, 185] width 145 height 29
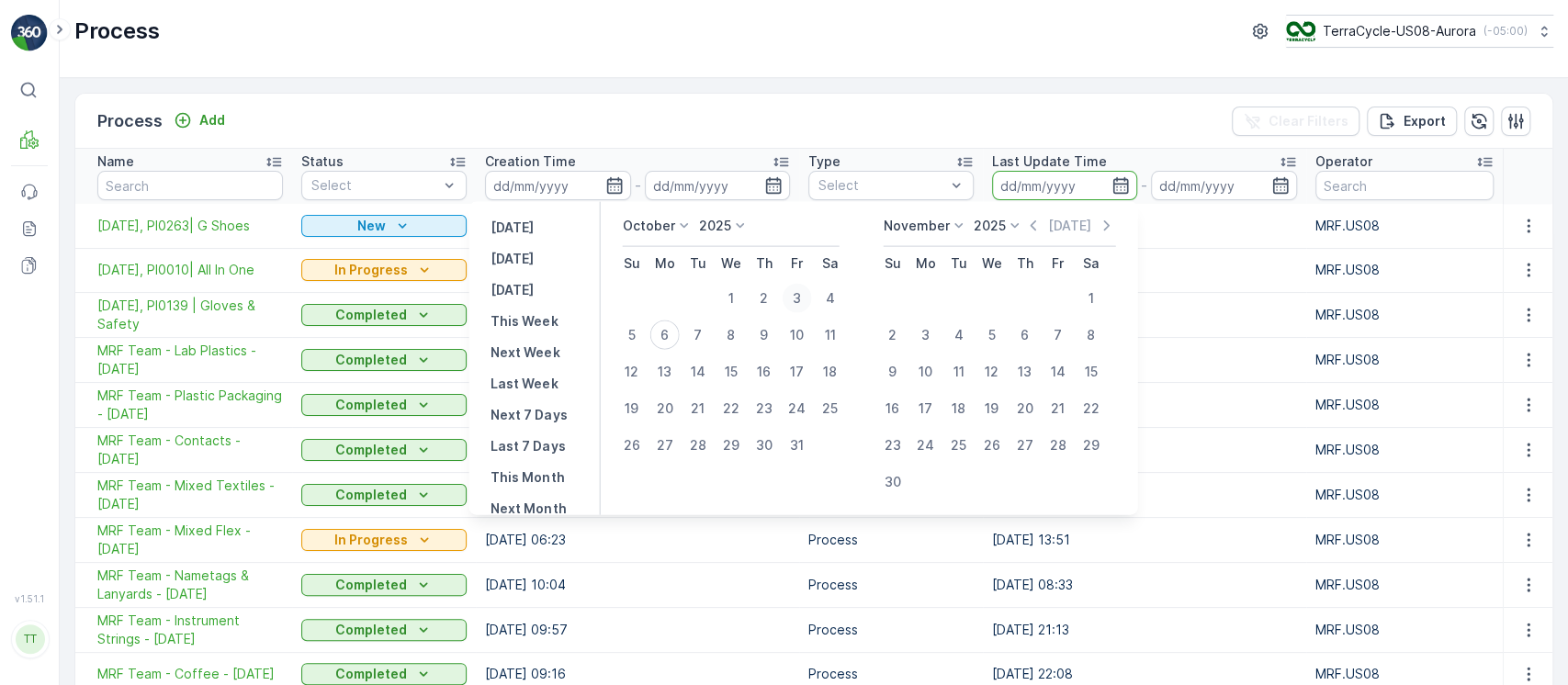
click at [809, 301] on div "3" at bounding box center [796, 298] width 29 height 29
type input "[DATE]"
click at [676, 327] on div "6" at bounding box center [664, 335] width 29 height 29
type input "06.10.2025"
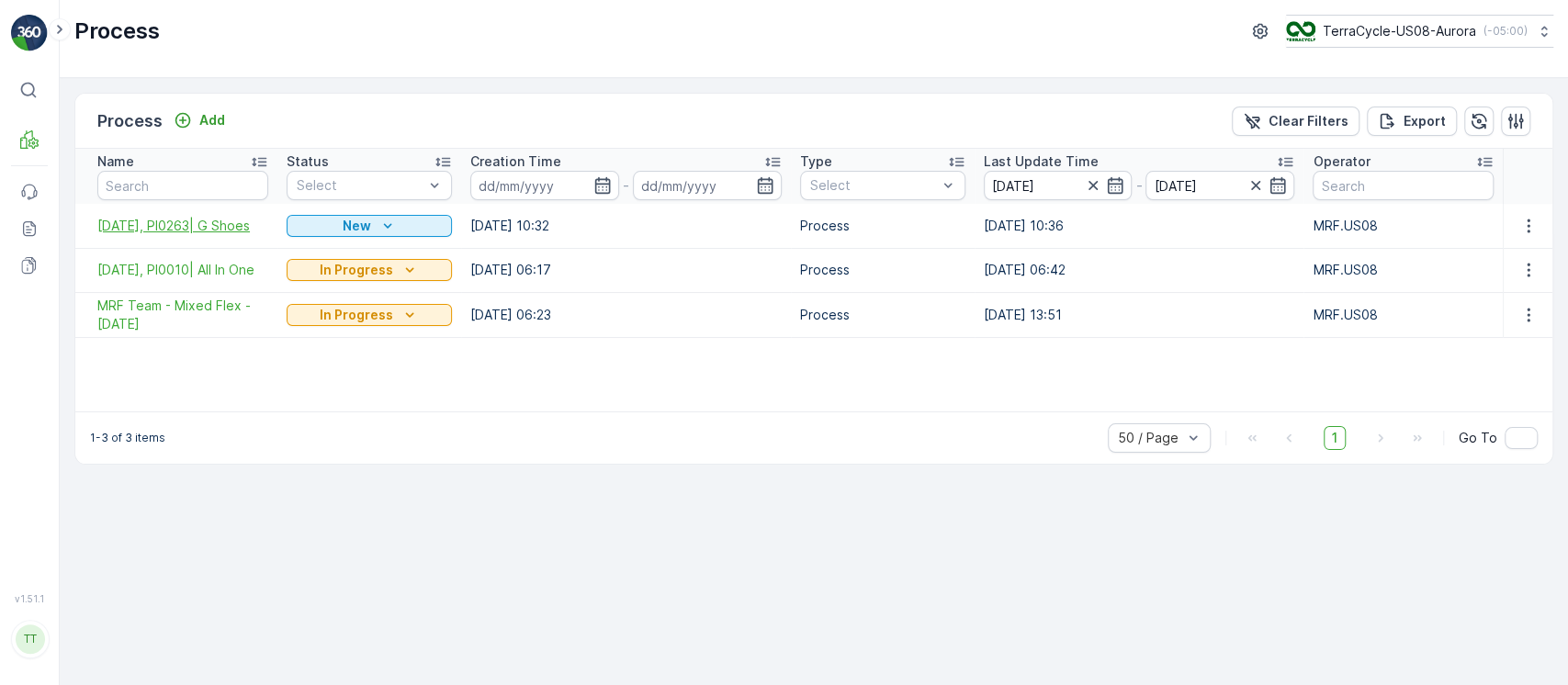
click at [183, 233] on span "10/03/25, PI0263| G Shoes" at bounding box center [183, 226] width 171 height 19
click at [182, 266] on span "10/02/25, PI0010| All In One" at bounding box center [183, 270] width 171 height 19
click at [171, 308] on span "MRF Team - Mixed Flex - [DATE]" at bounding box center [183, 314] width 171 height 37
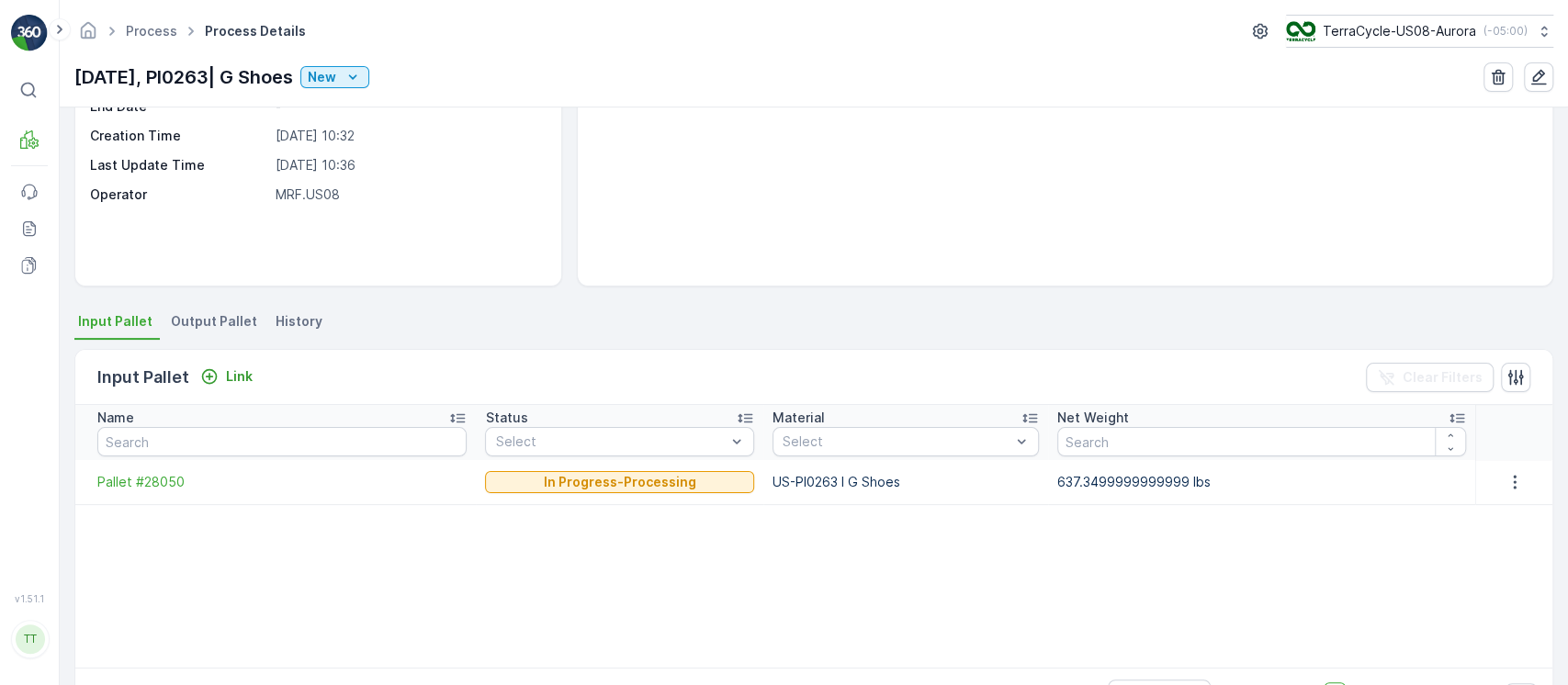
scroll to position [205, 0]
click at [801, 485] on p "US-PI0263 I G Shoes" at bounding box center [905, 481] width 266 height 19
copy p "US-PI0263 I G Shoes"
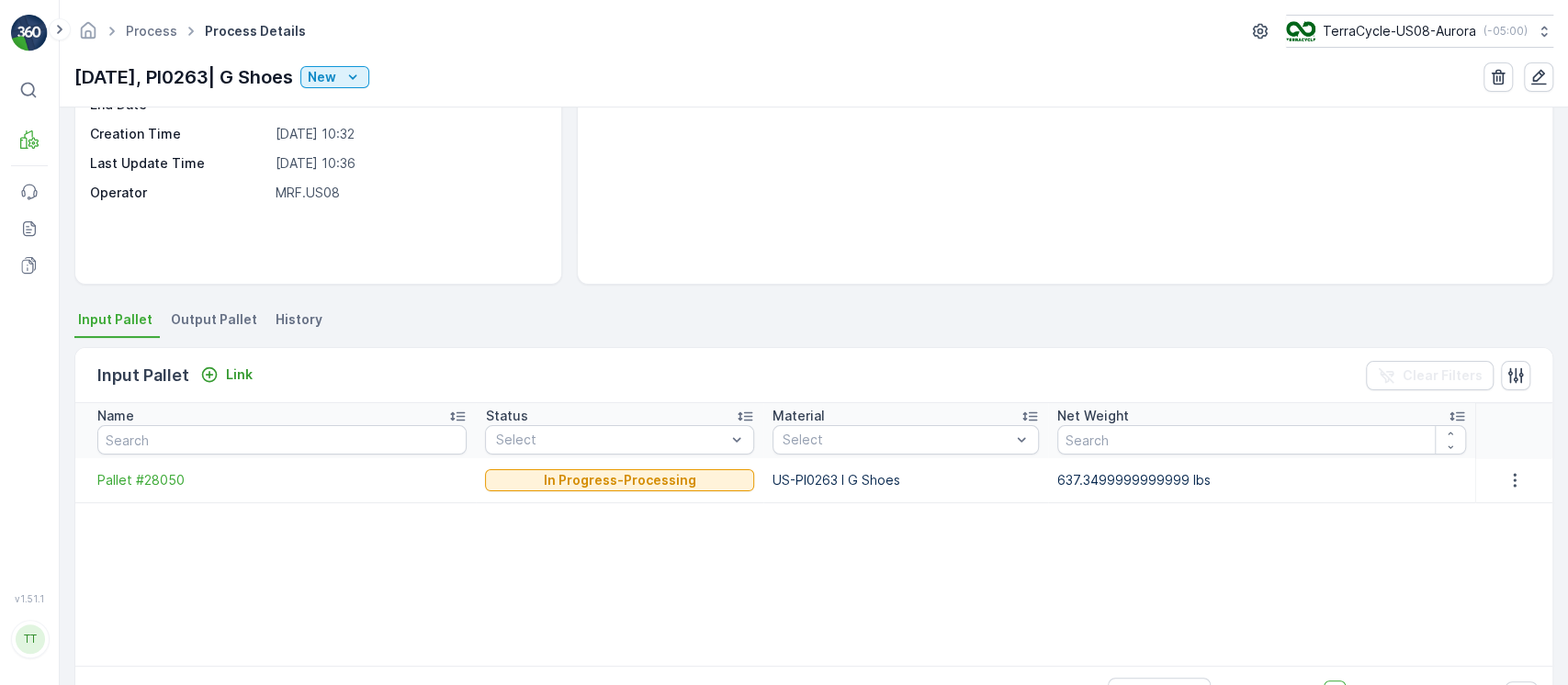
click at [301, 315] on span "History" at bounding box center [299, 320] width 47 height 19
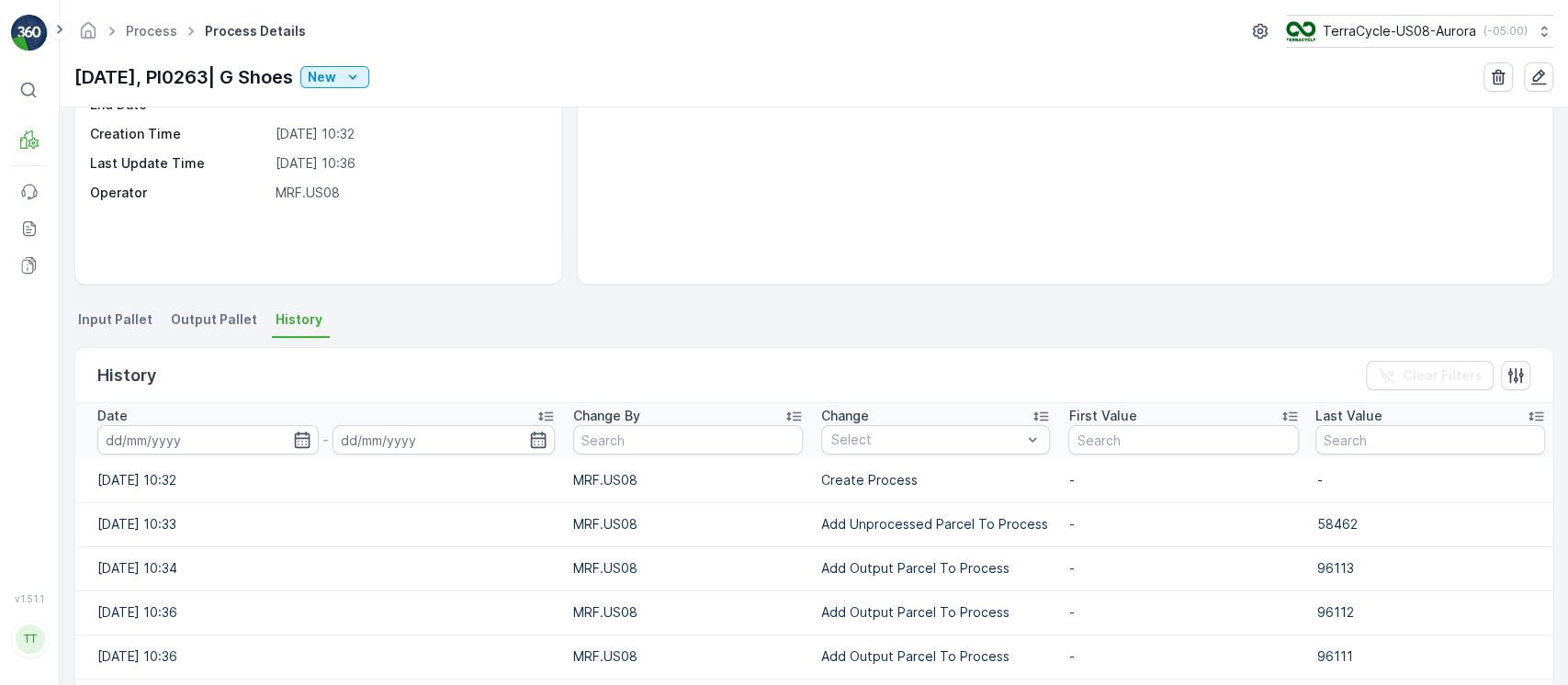
click at [234, 454] on th "Date -" at bounding box center [319, 431] width 488 height 56
click at [249, 449] on input at bounding box center [207, 439] width 221 height 29
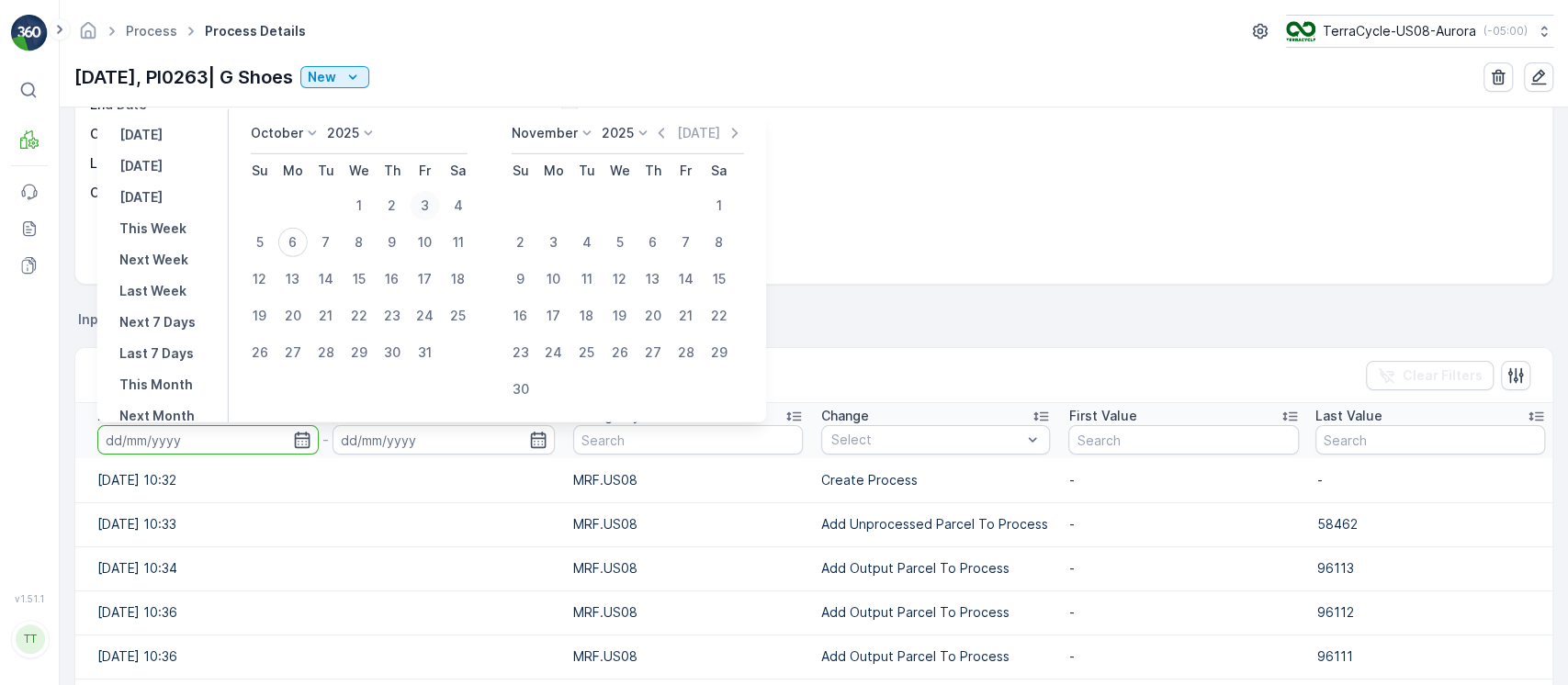
click at [422, 210] on div "3" at bounding box center [424, 205] width 29 height 29
type input "03.10.2025"
click at [422, 210] on div "3" at bounding box center [424, 205] width 29 height 29
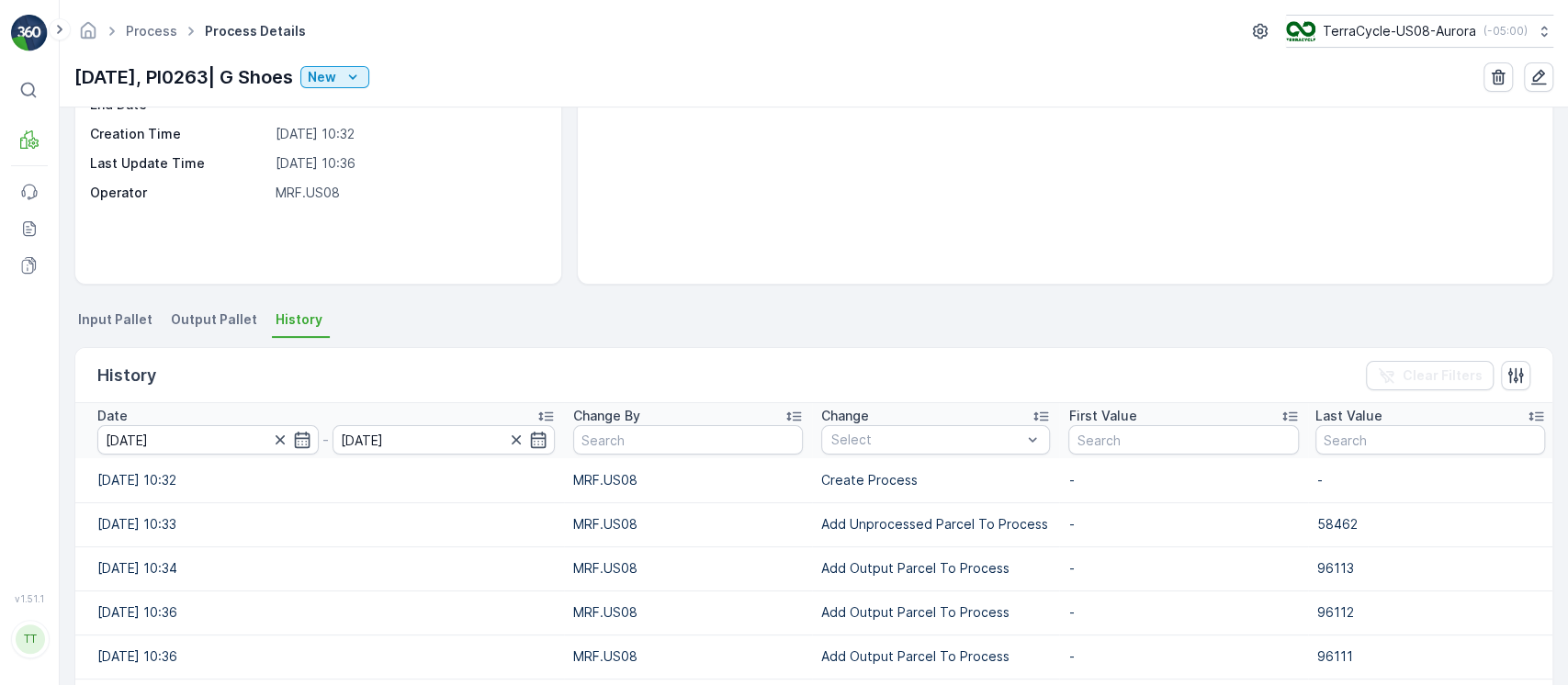
type input "03.10.2025"
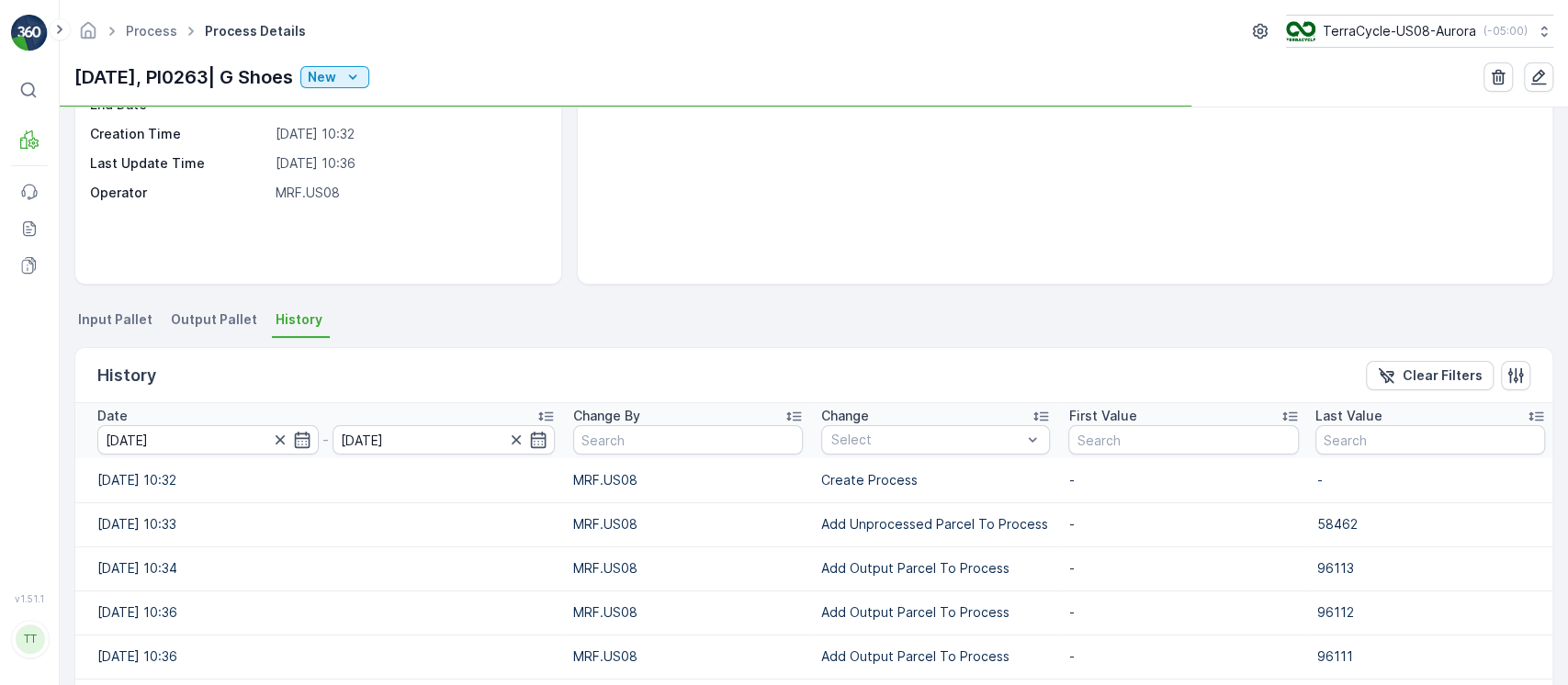
click at [856, 529] on p "Add Unprocessed Parcel To Process" at bounding box center [936, 525] width 229 height 19
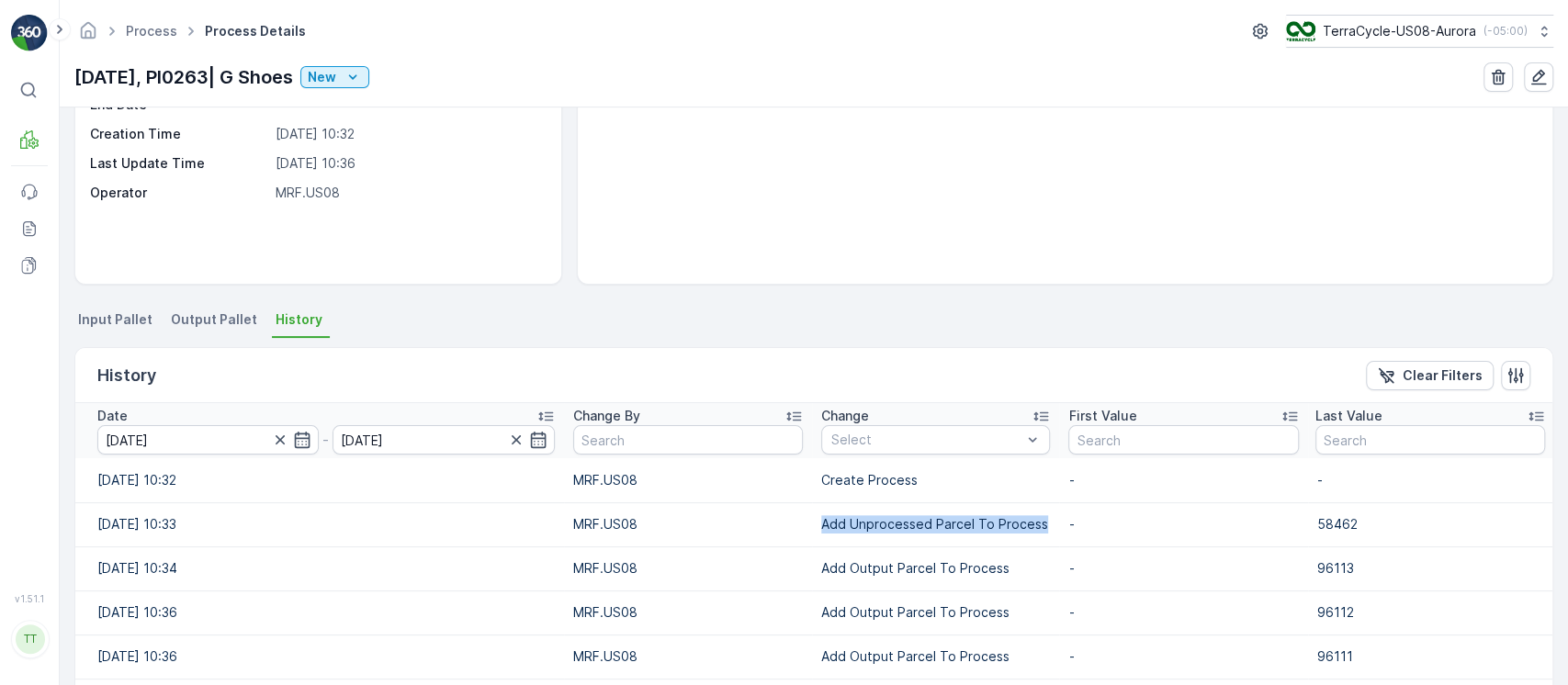
click at [856, 529] on p "Add Unprocessed Parcel To Process" at bounding box center [936, 525] width 229 height 19
copy p "Add Unprocessed Parcel To Process"
click at [908, 448] on div "Select" at bounding box center [936, 439] width 229 height 29
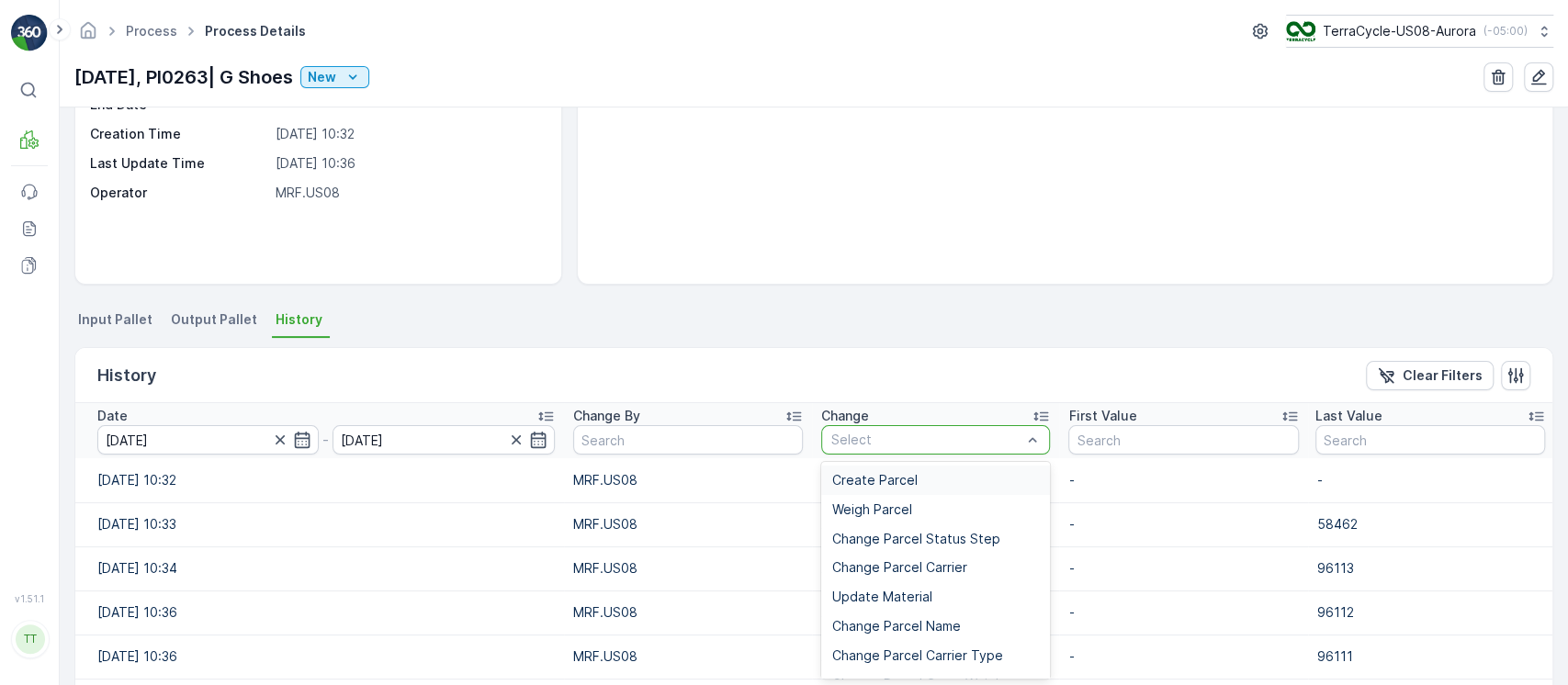
type input "Add Unprocessed Parcel To Process"
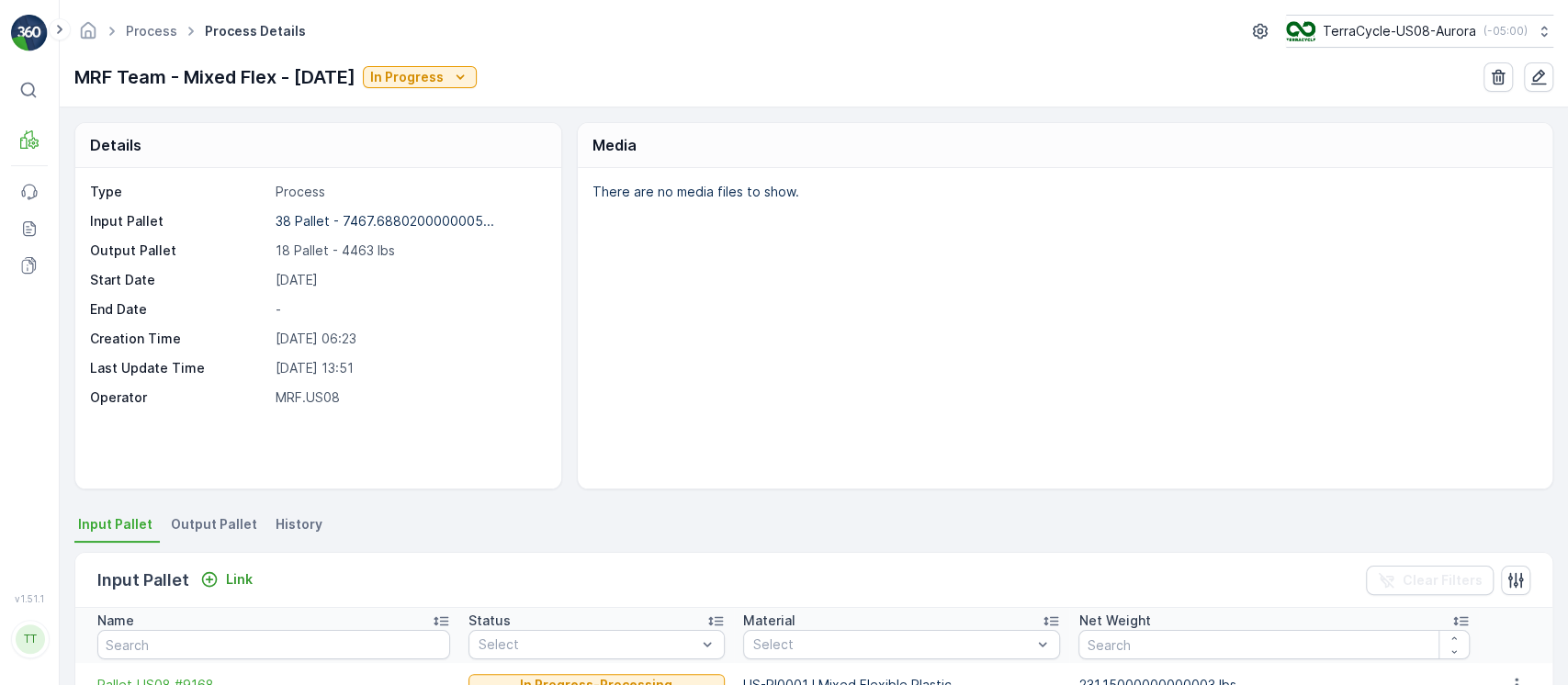
click at [296, 524] on span "History" at bounding box center [299, 525] width 47 height 19
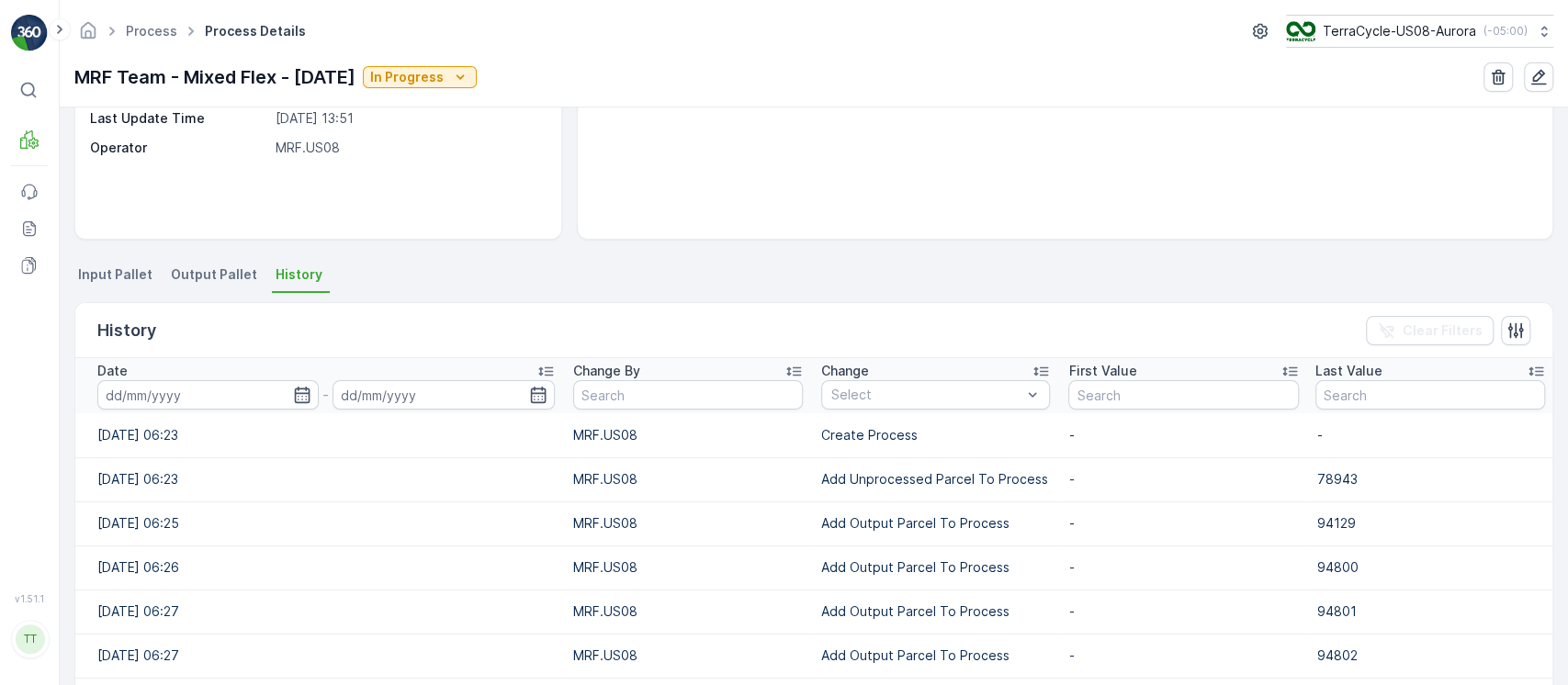
scroll to position [250, 0]
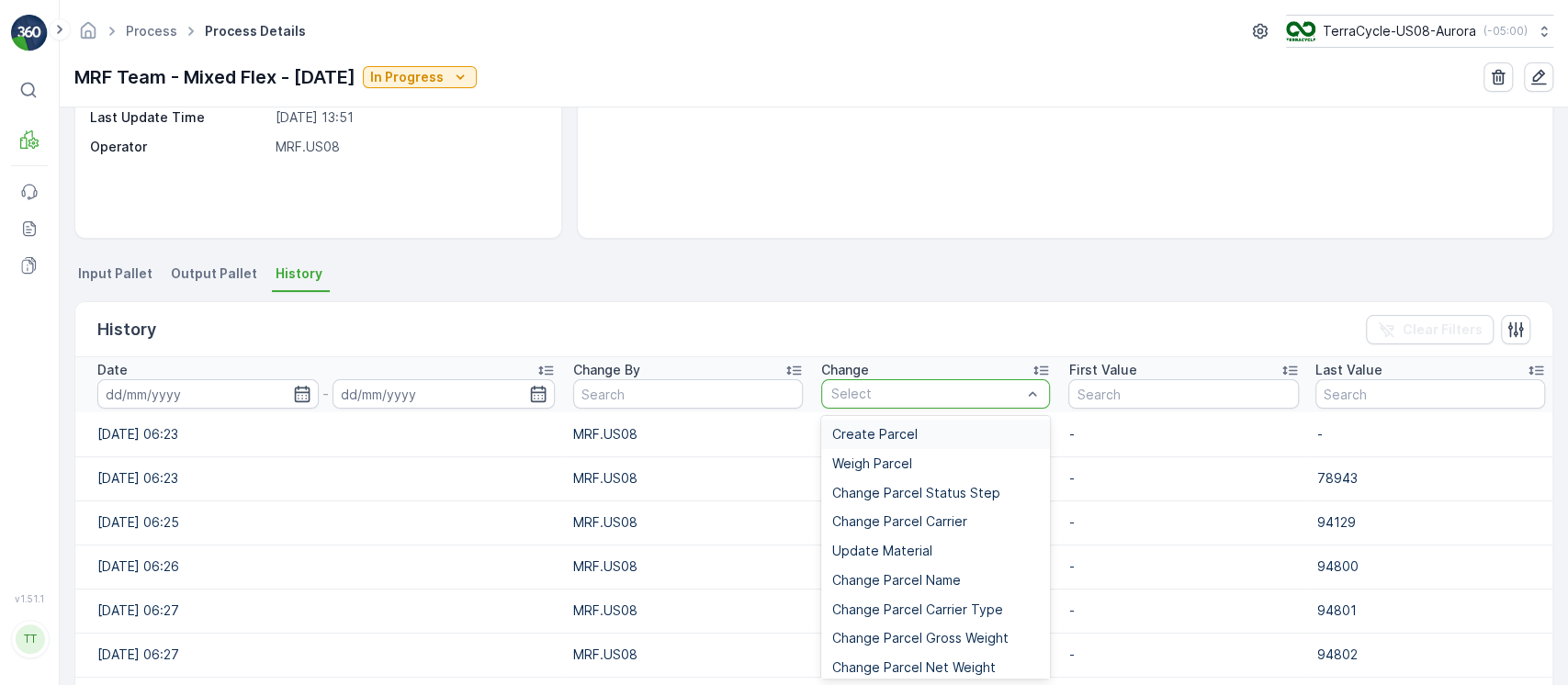
type input "Add Unprocessed Parcel To Process"
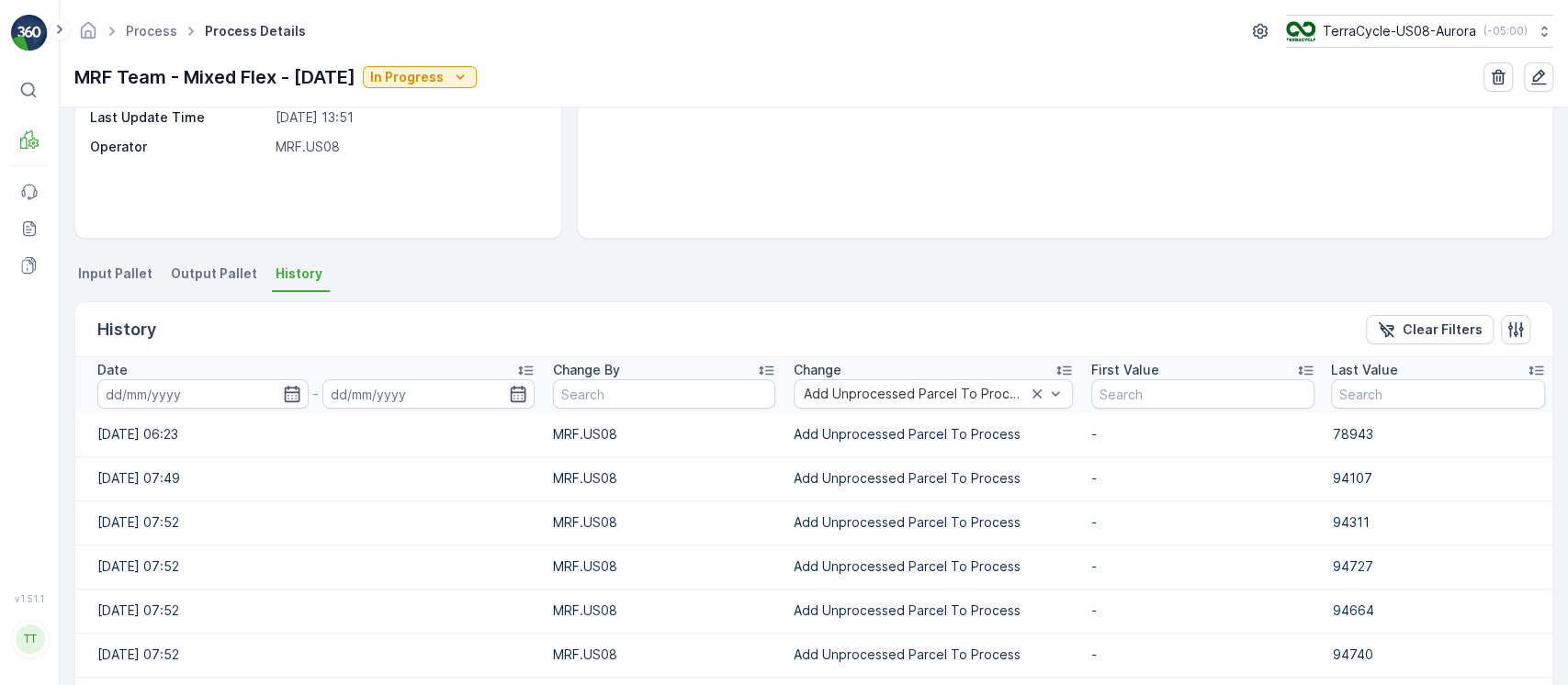
click at [226, 391] on input at bounding box center [202, 393] width 212 height 29
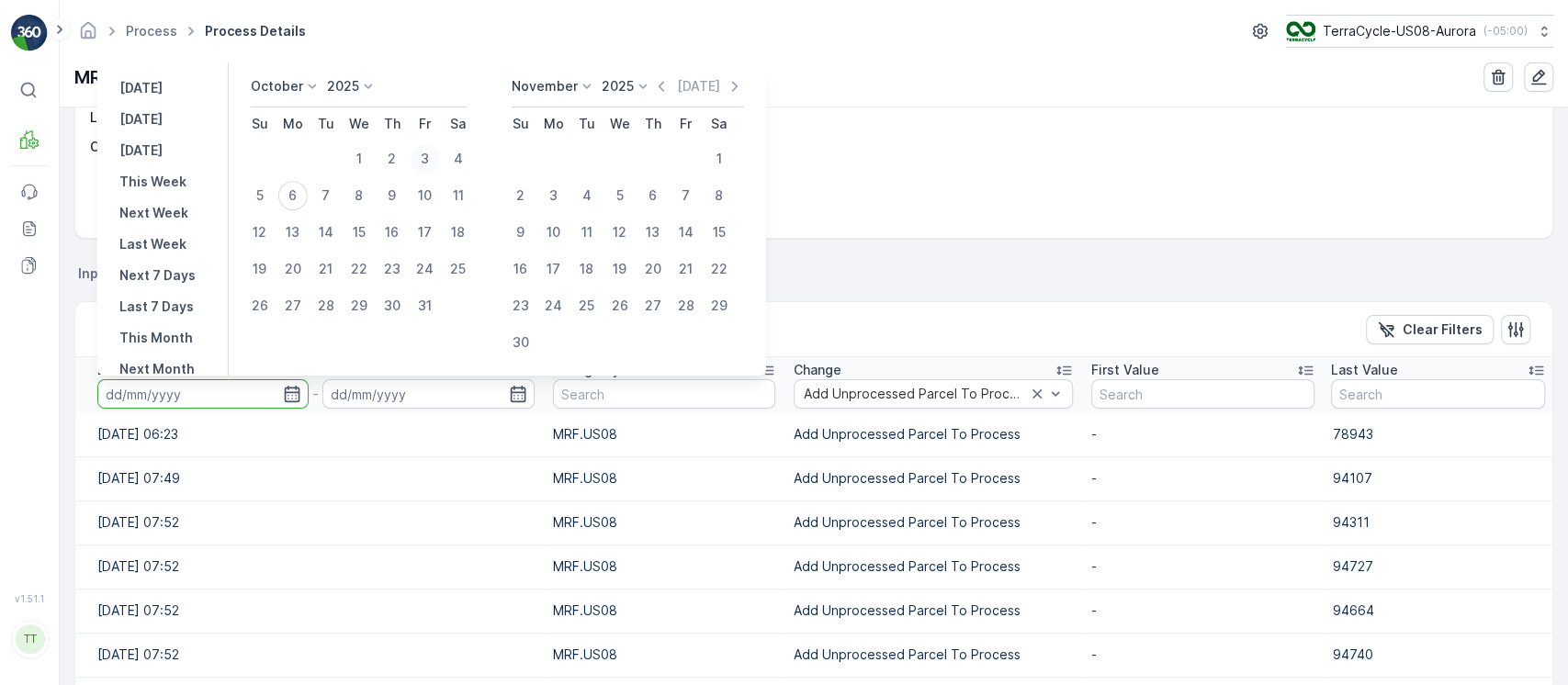
click at [426, 157] on div "3" at bounding box center [424, 158] width 29 height 29
type input "[DATE]"
click at [426, 157] on div "3" at bounding box center [424, 158] width 29 height 29
type input "[DATE]"
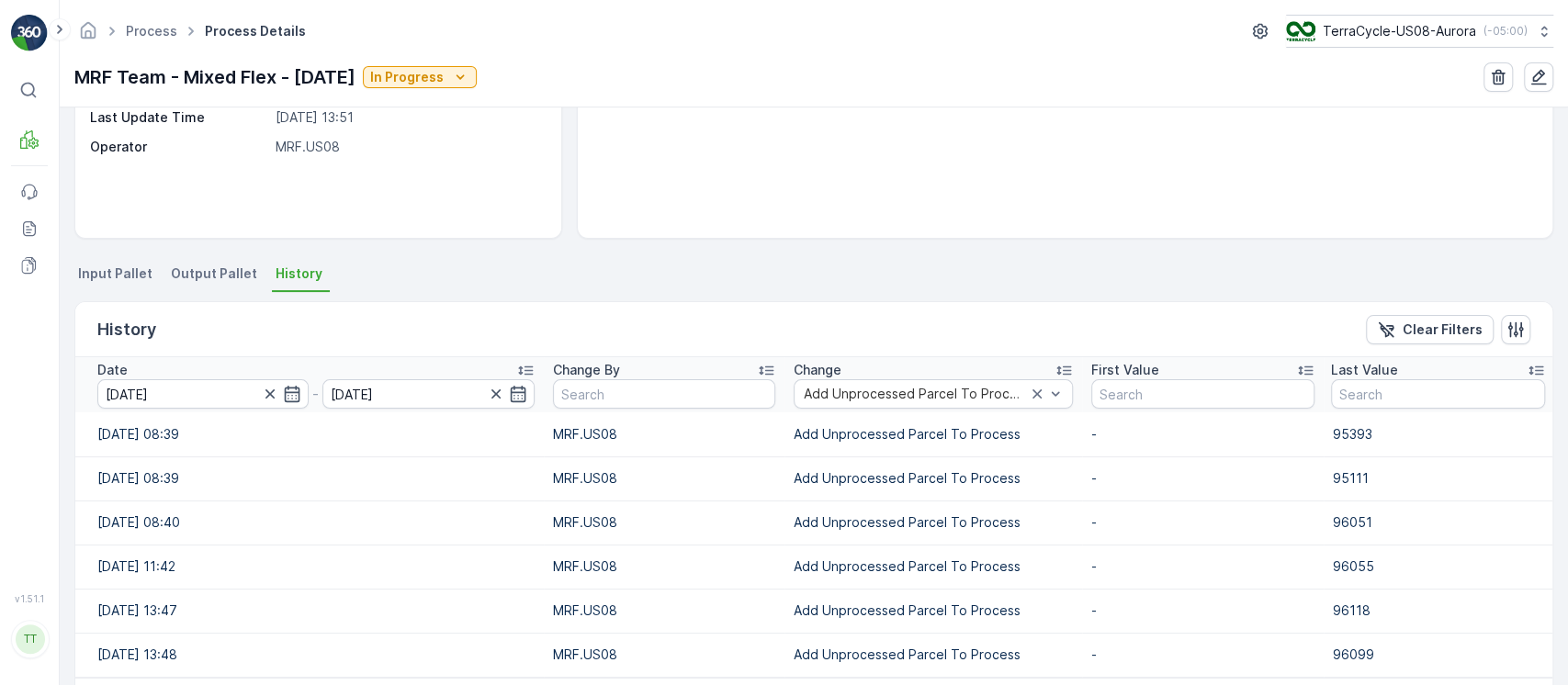
scroll to position [319, 0]
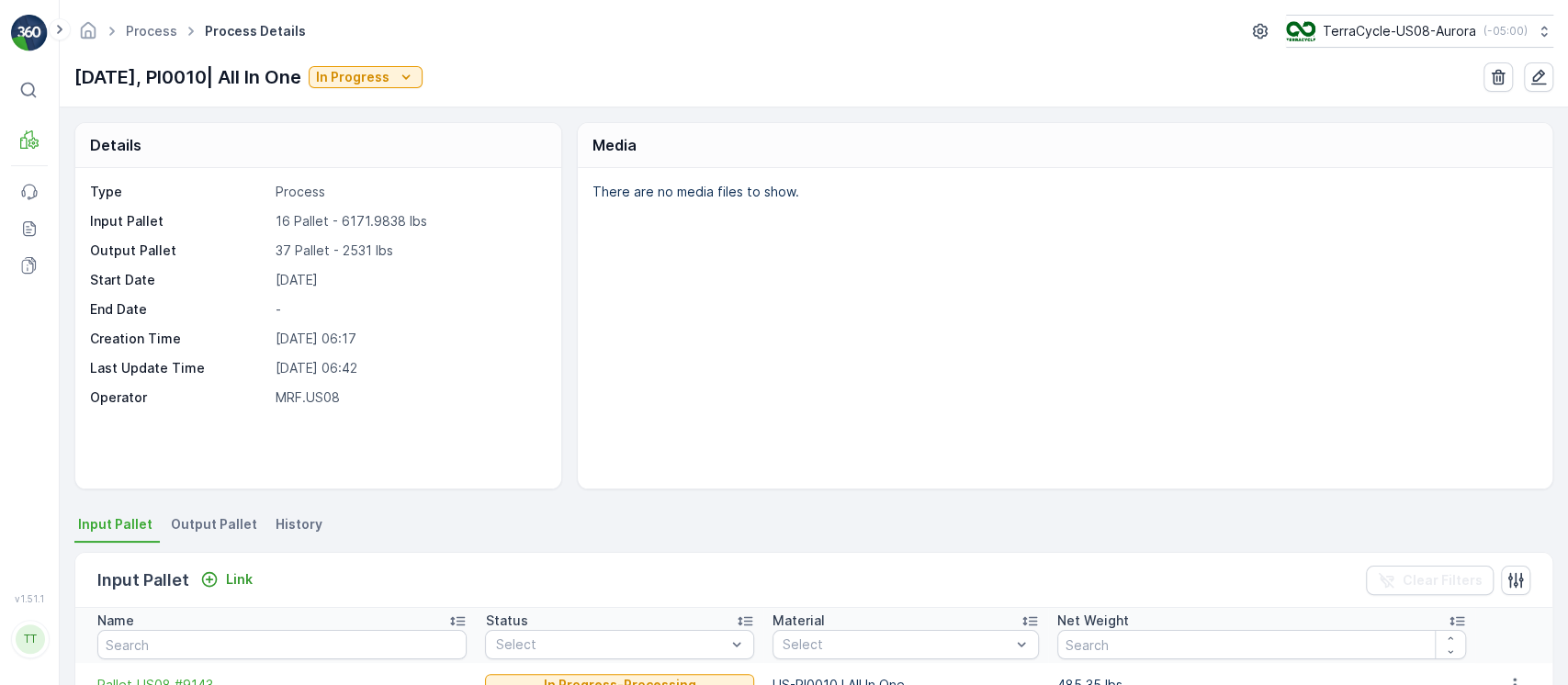
click at [292, 523] on span "History" at bounding box center [299, 525] width 47 height 19
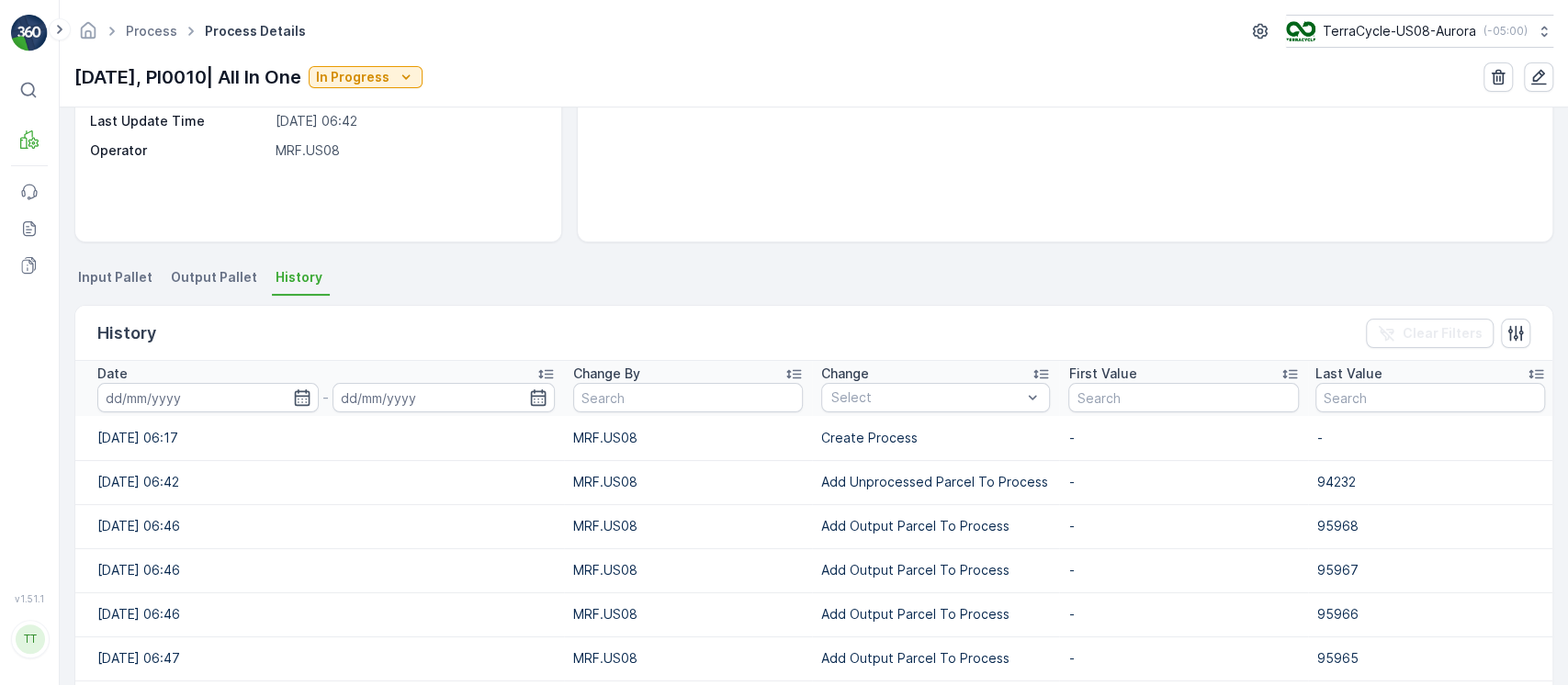
scroll to position [316, 0]
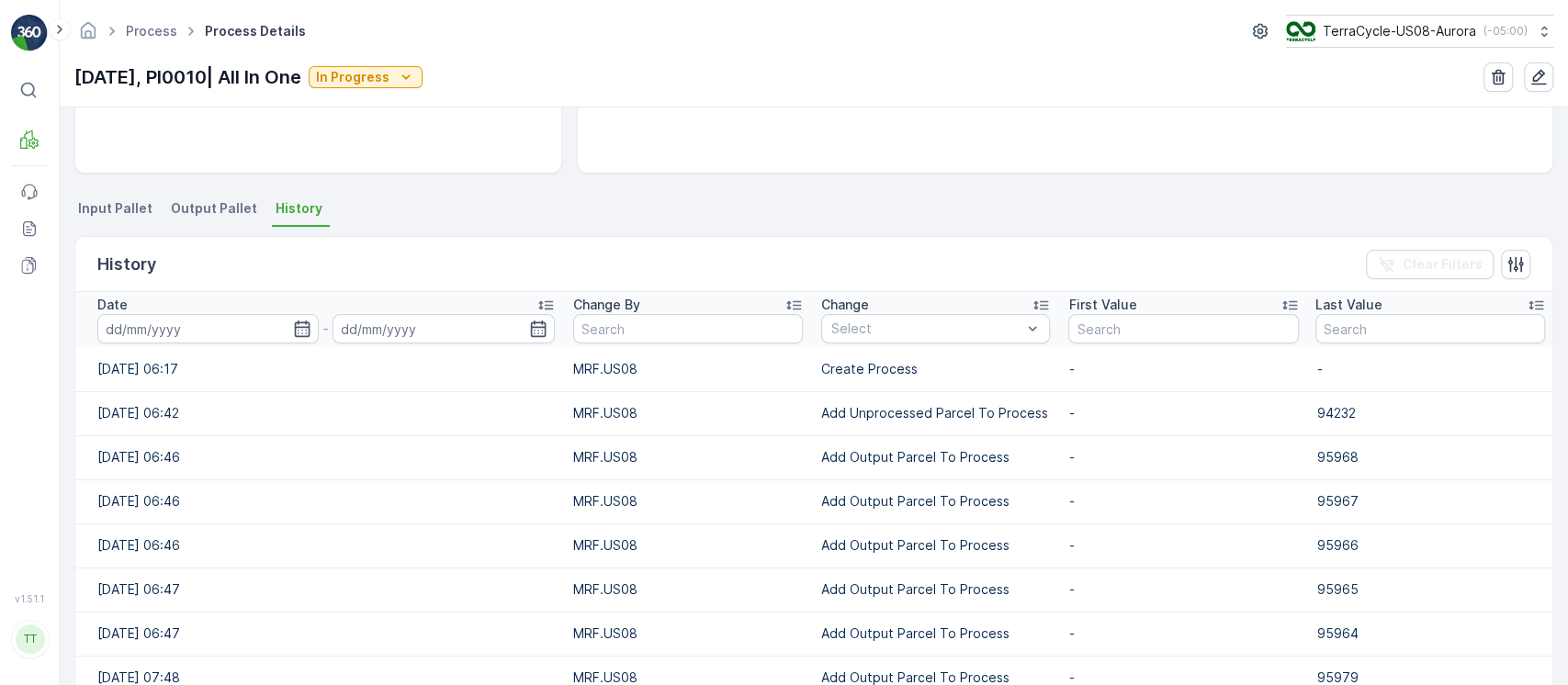
click at [877, 409] on p "Add Unprocessed Parcel To Process" at bounding box center [936, 413] width 229 height 19
copy p "Add Unprocessed Parcel To Process"
click at [938, 340] on div "Select" at bounding box center [936, 328] width 229 height 29
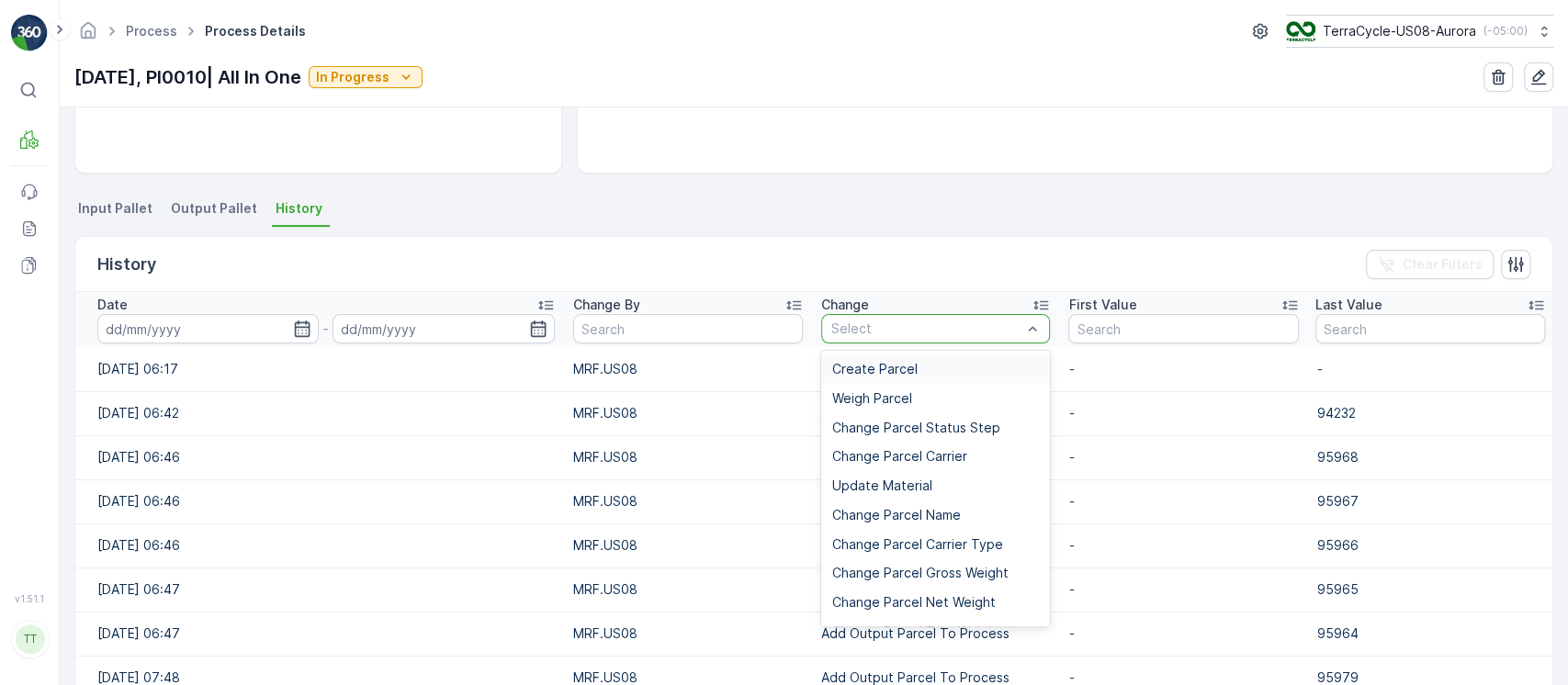
type input "Add Unprocessed Parcel To Process"
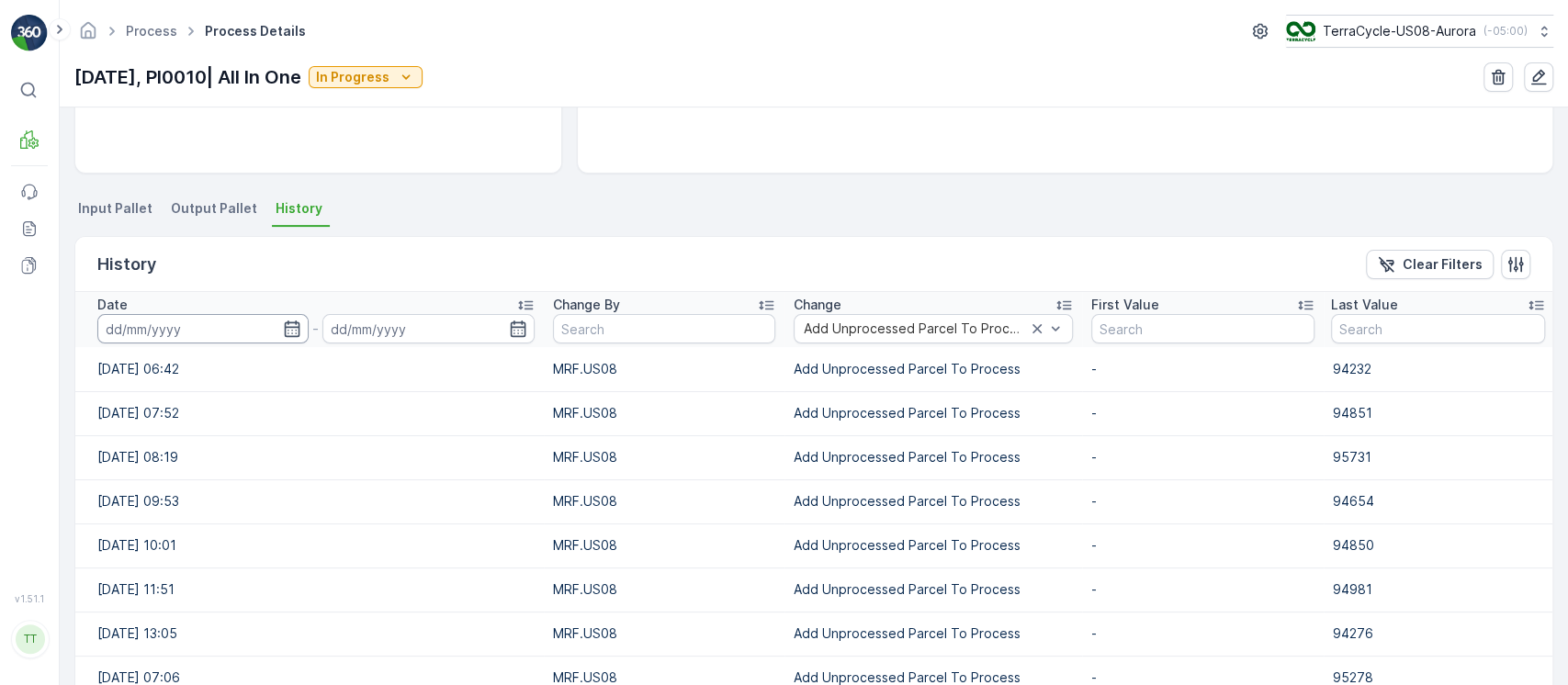
click at [174, 327] on input at bounding box center [202, 328] width 212 height 29
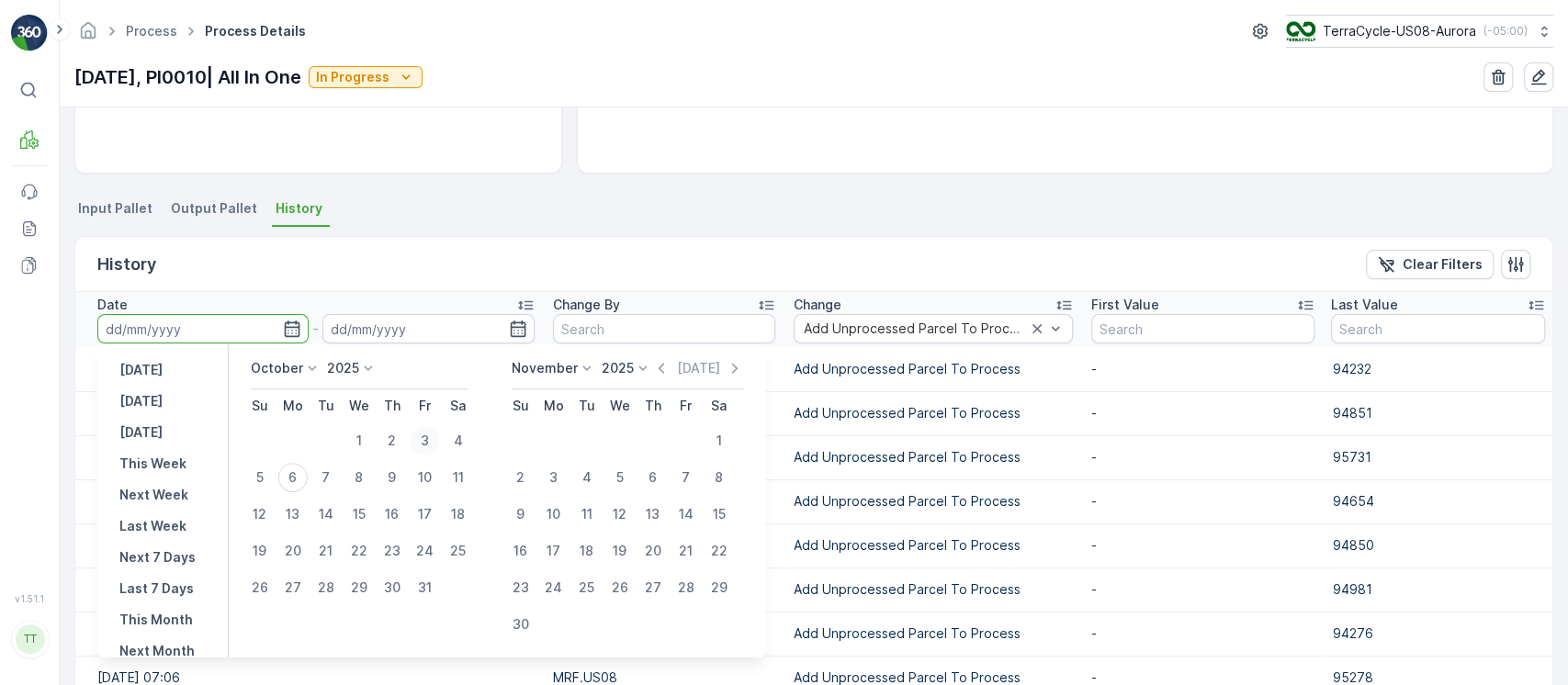
click at [425, 442] on div "3" at bounding box center [424, 440] width 29 height 29
type input "03.10.2025"
click at [425, 442] on div "3" at bounding box center [424, 440] width 29 height 29
type input "03.10.2025"
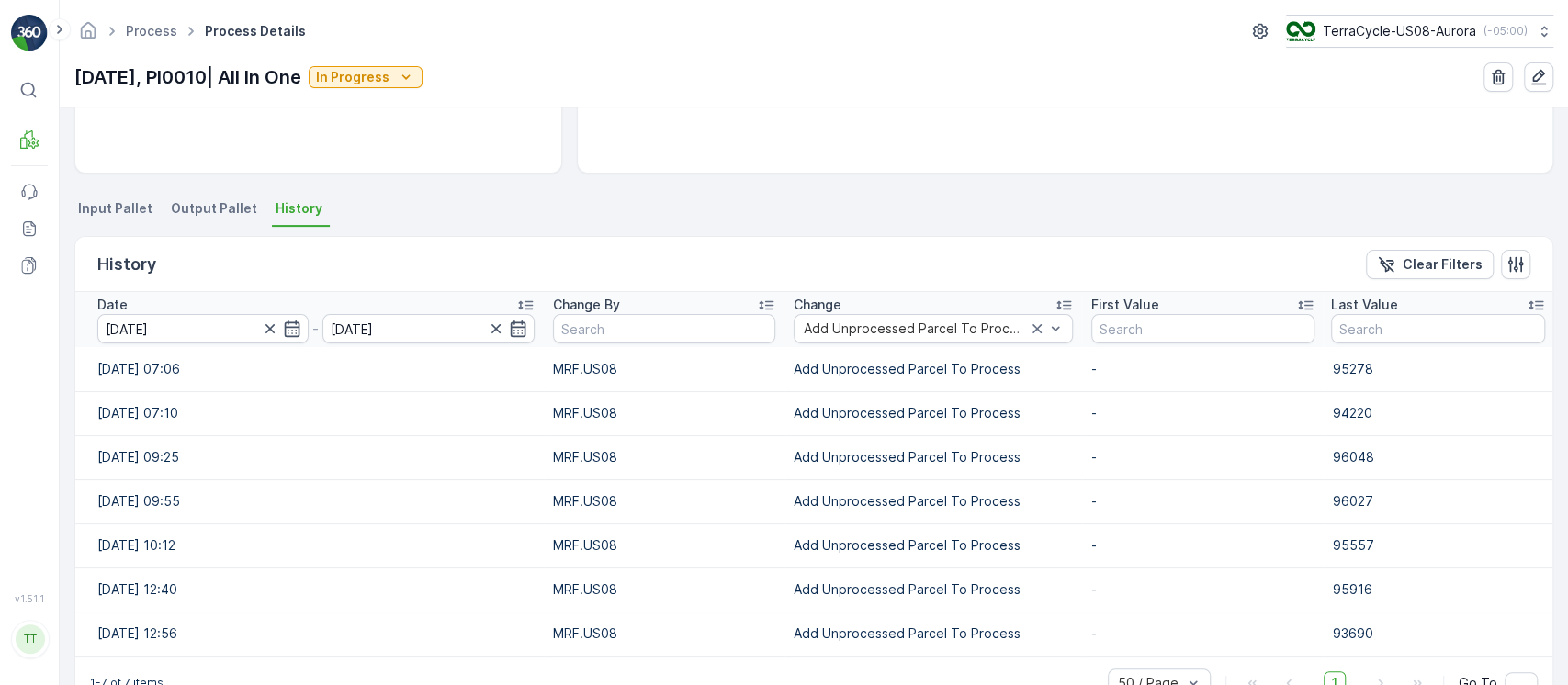
scroll to position [363, 0]
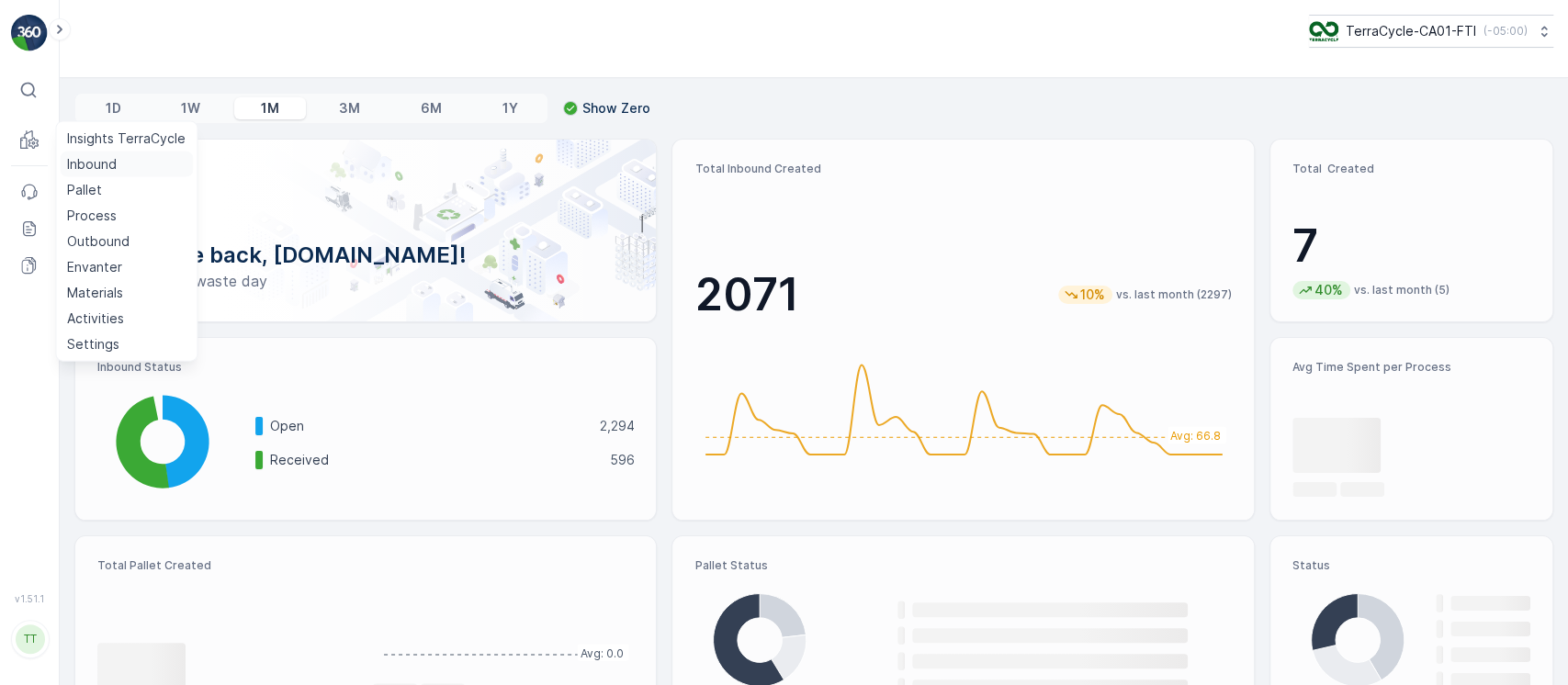
click at [96, 162] on p "Inbound" at bounding box center [91, 165] width 50 height 19
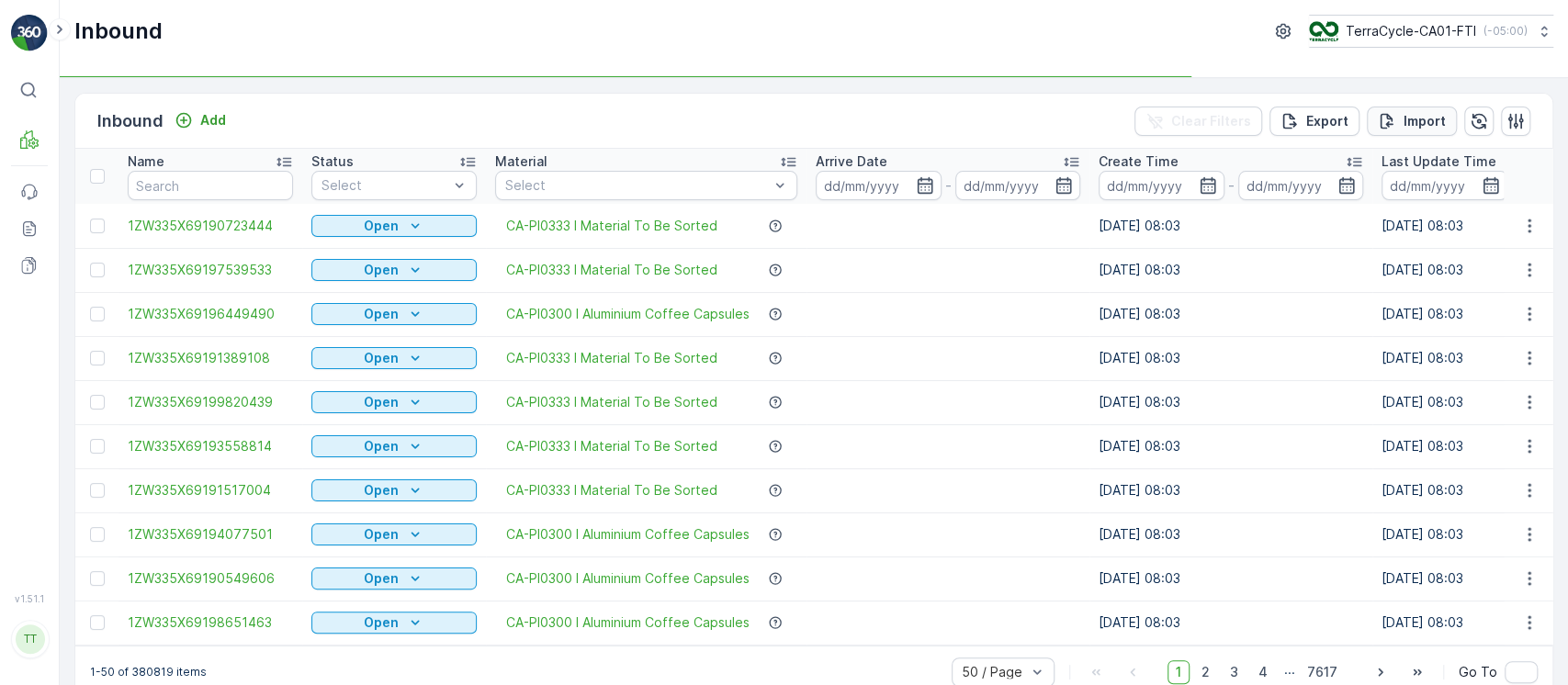
click at [1426, 128] on p "Import" at bounding box center [1425, 121] width 42 height 19
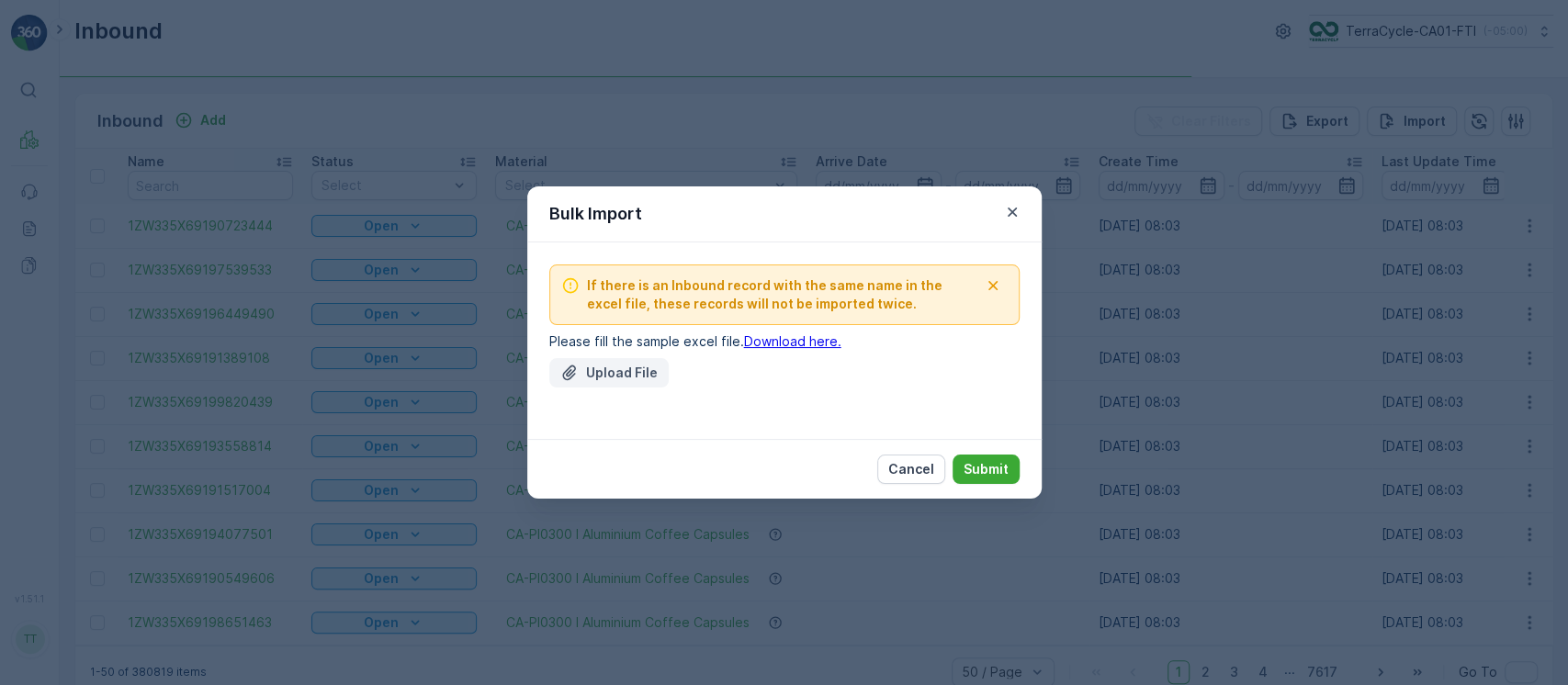
click at [617, 375] on p "Upload File" at bounding box center [622, 374] width 72 height 19
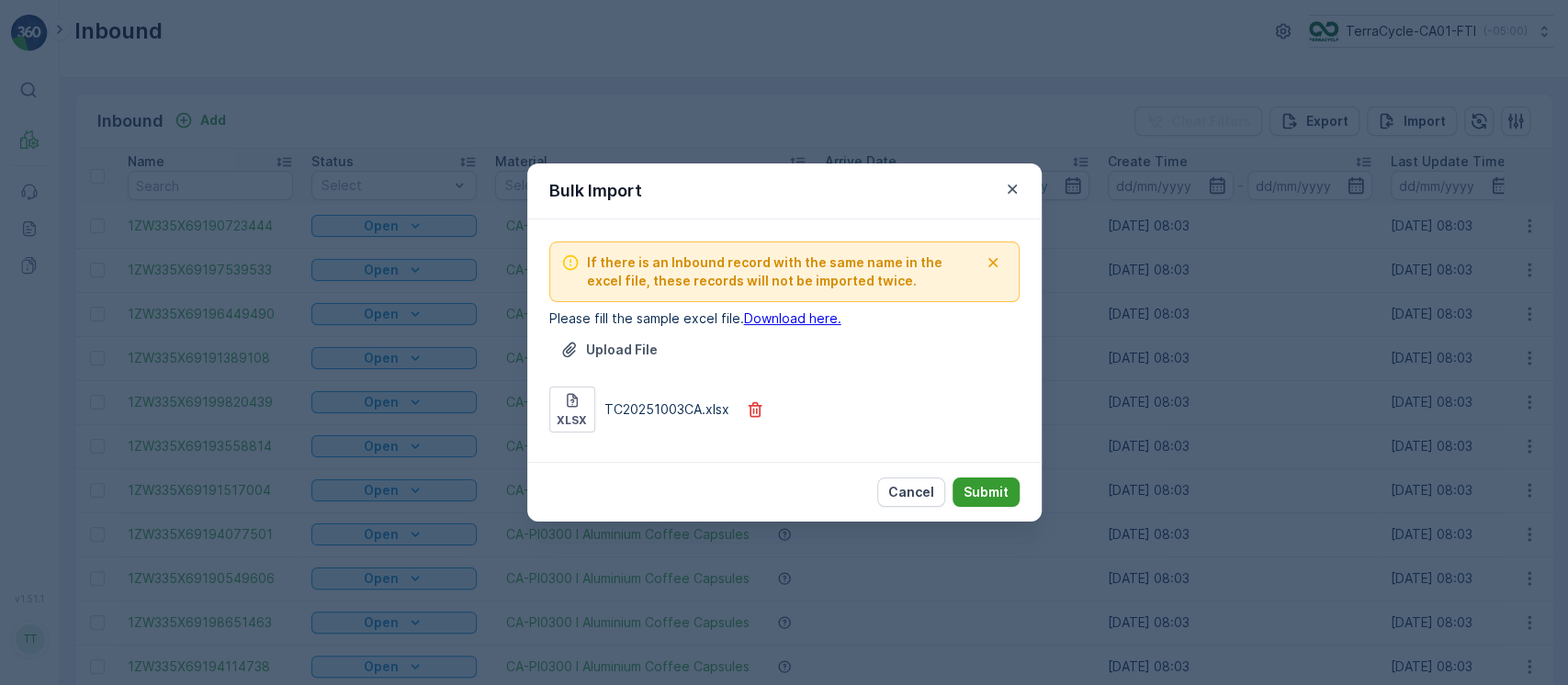
click at [978, 498] on p "Submit" at bounding box center [986, 492] width 45 height 19
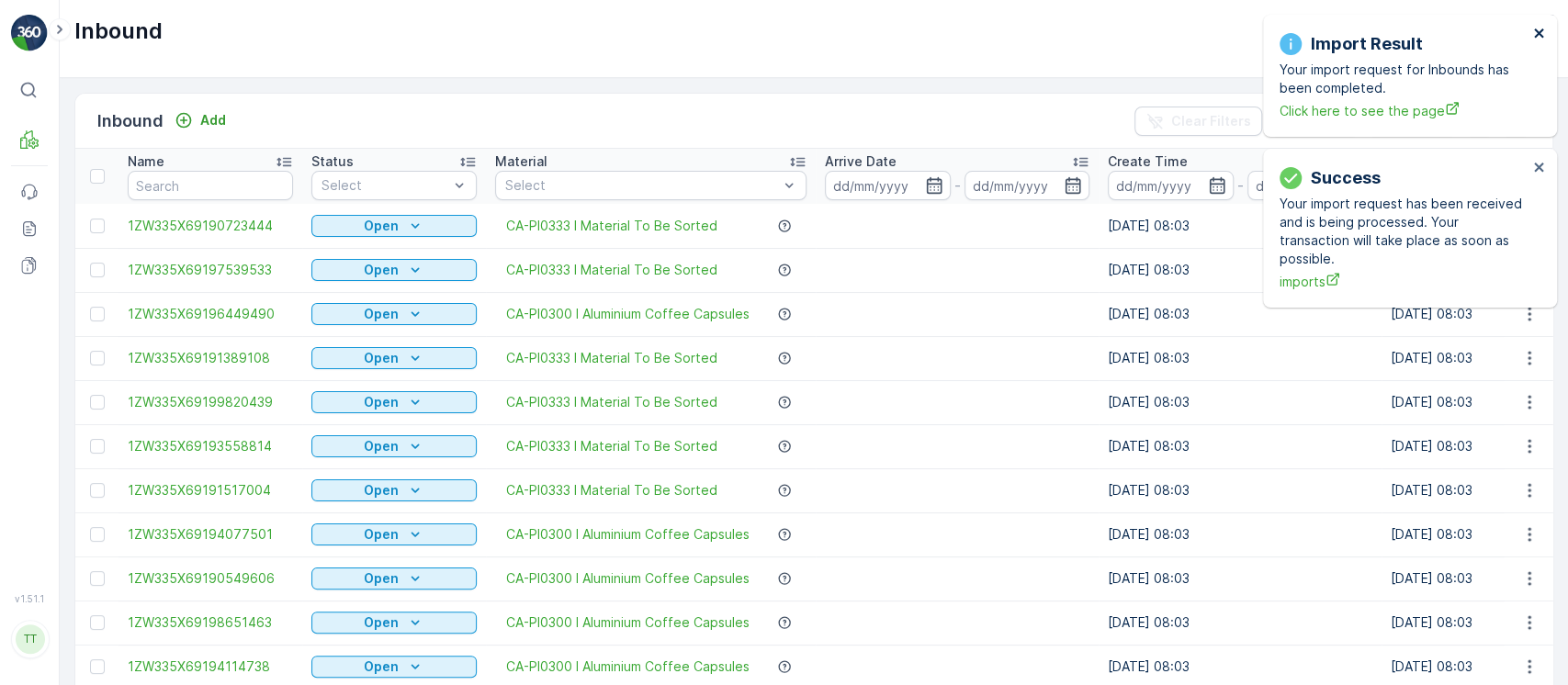
click at [1534, 41] on button "close" at bounding box center [1540, 34] width 13 height 18
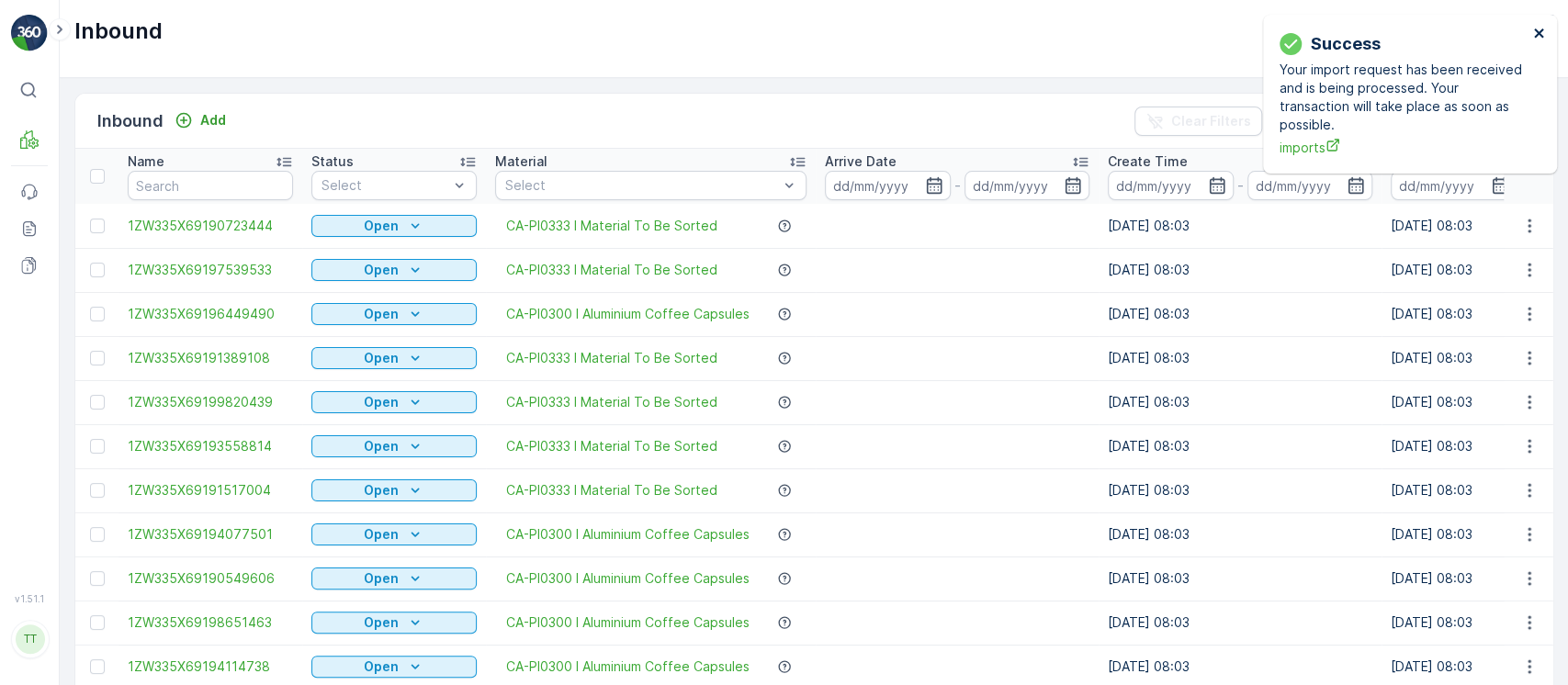
click at [1534, 41] on button "close" at bounding box center [1540, 34] width 13 height 18
